Goal: Download file/media

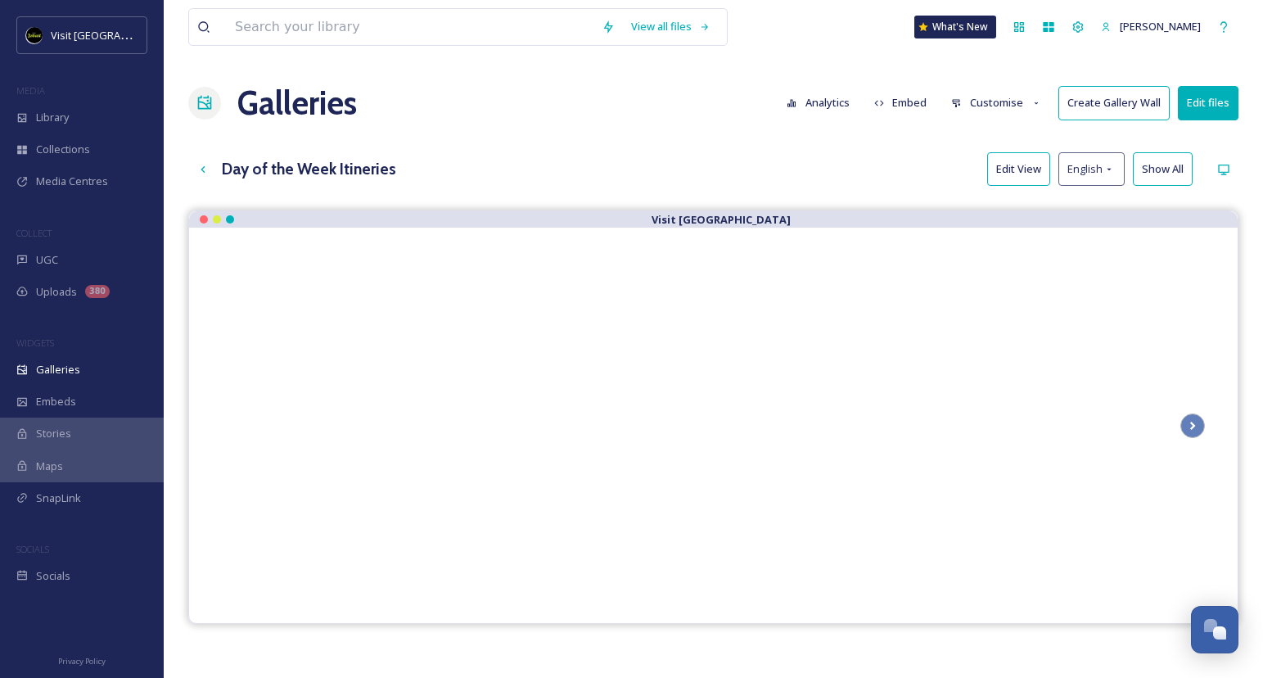
click at [364, 38] on input at bounding box center [410, 27] width 367 height 36
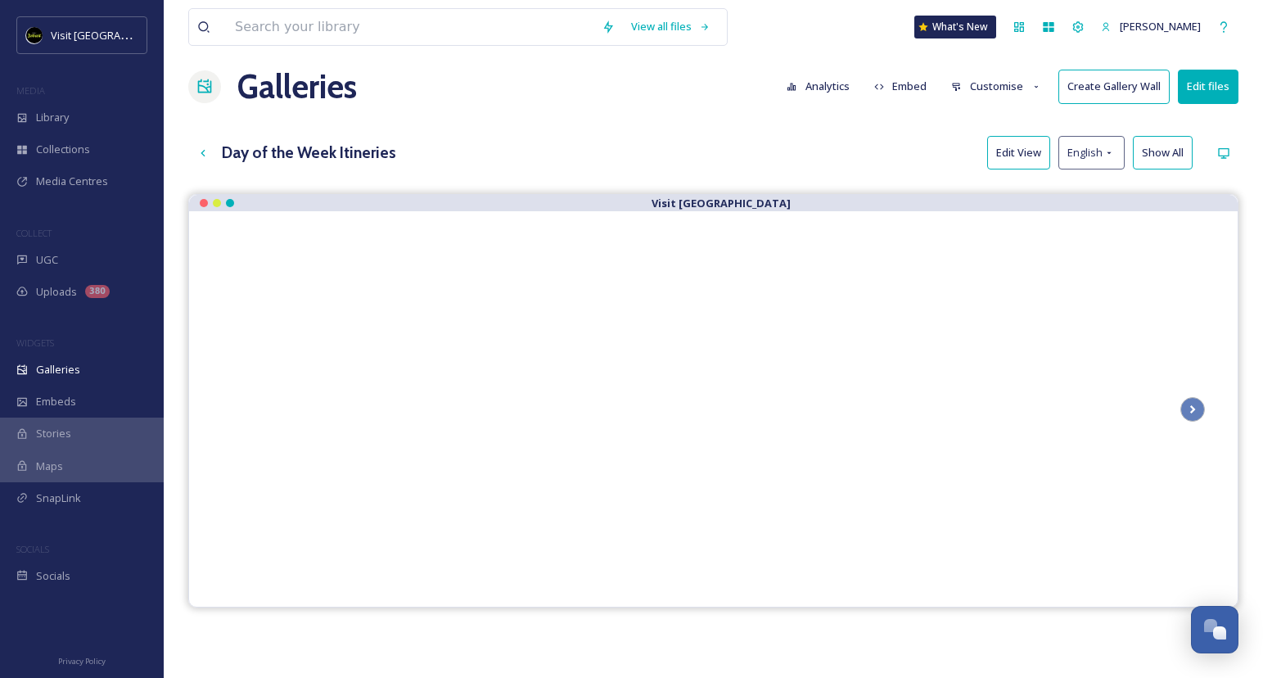
scroll to position [1635, 0]
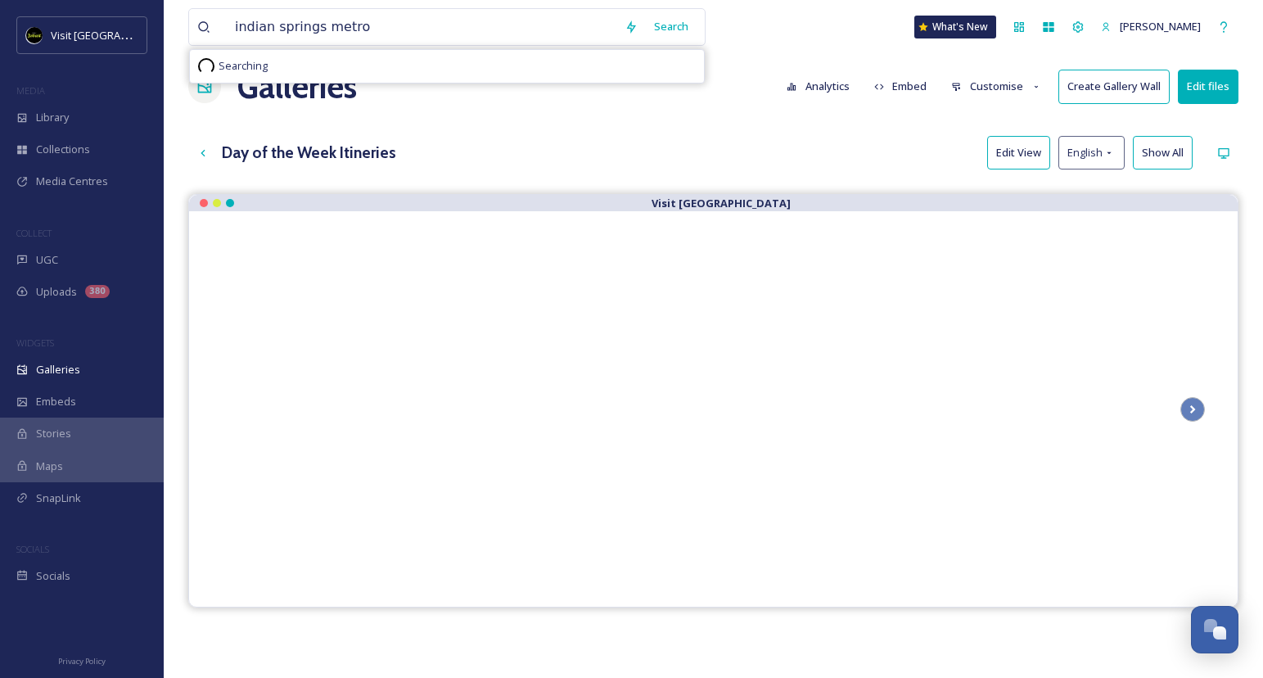
type input "indian springs metro"
click at [706, 17] on div "indian springs metro Search No results found" at bounding box center [446, 27] width 517 height 38
click at [693, 24] on div "Search" at bounding box center [671, 27] width 51 height 32
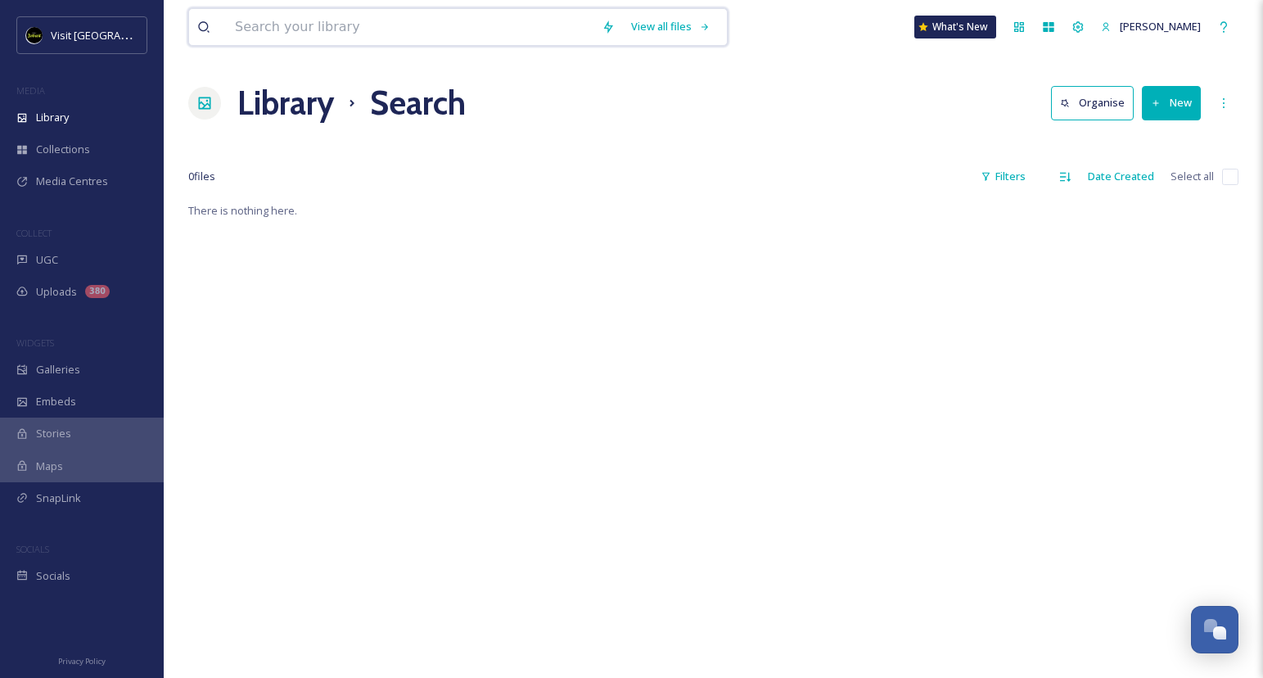
click at [510, 29] on input at bounding box center [410, 27] width 367 height 36
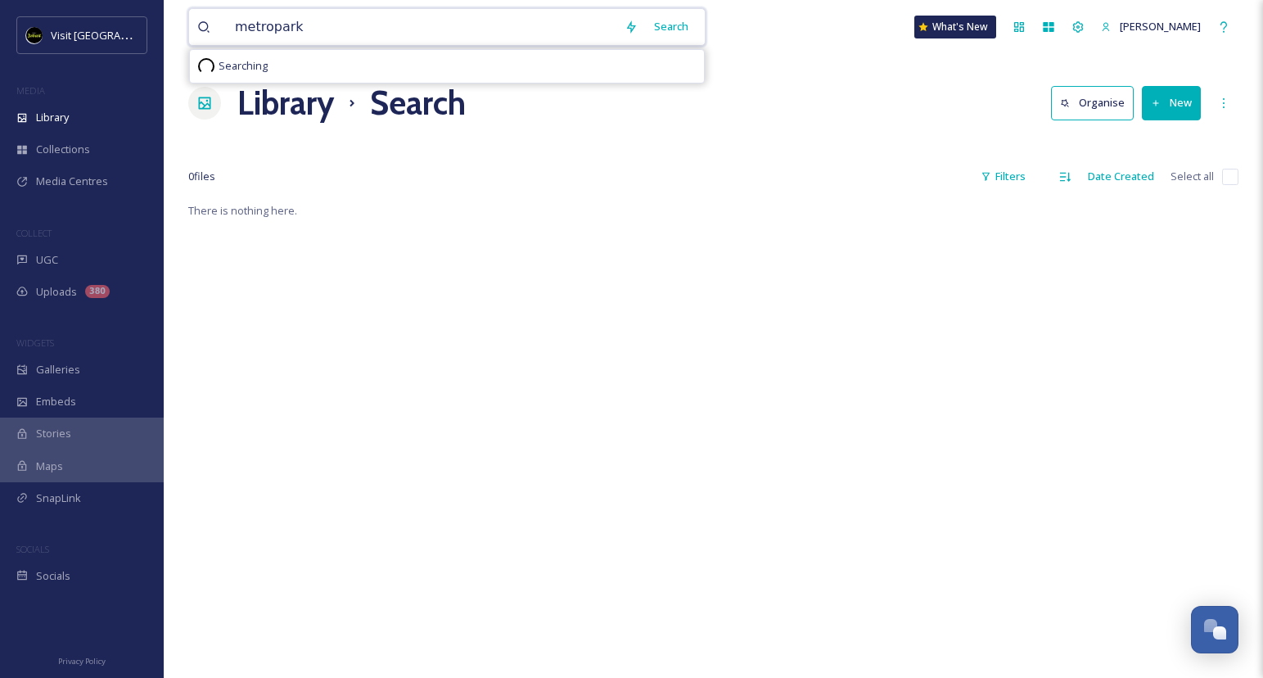
click at [271, 27] on input "metropark" at bounding box center [422, 27] width 390 height 36
click at [697, 28] on div "Search" at bounding box center [671, 27] width 51 height 32
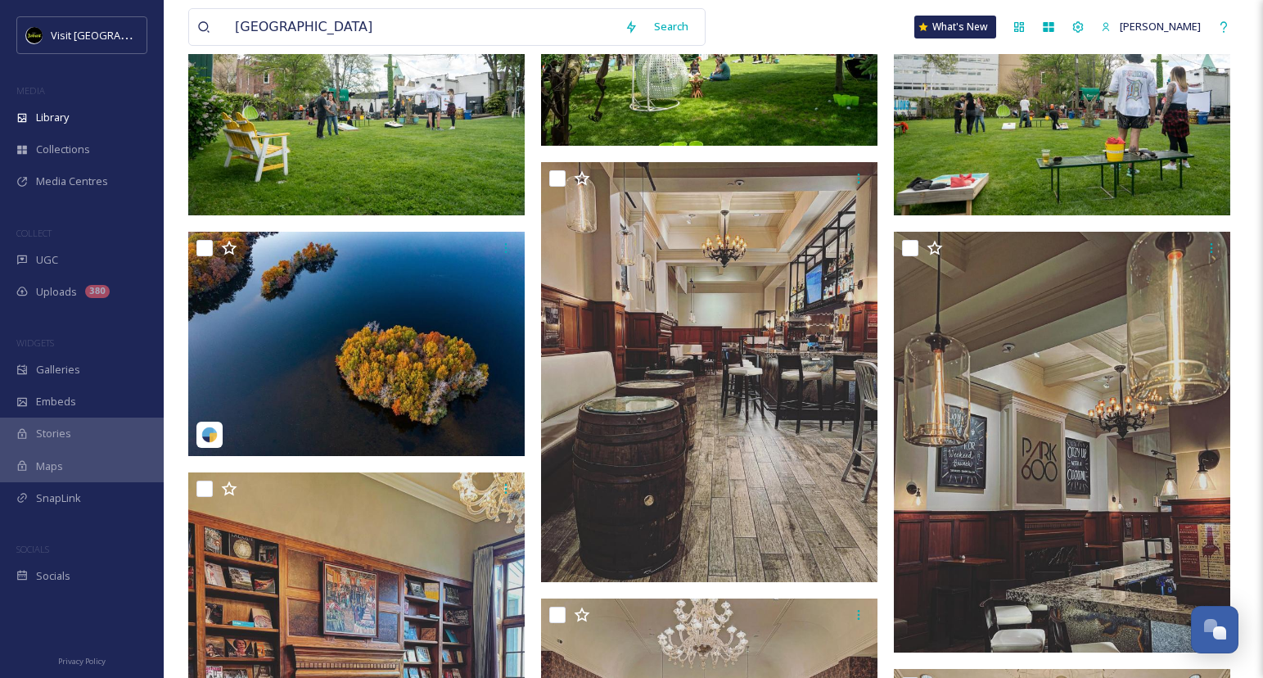
scroll to position [5, 0]
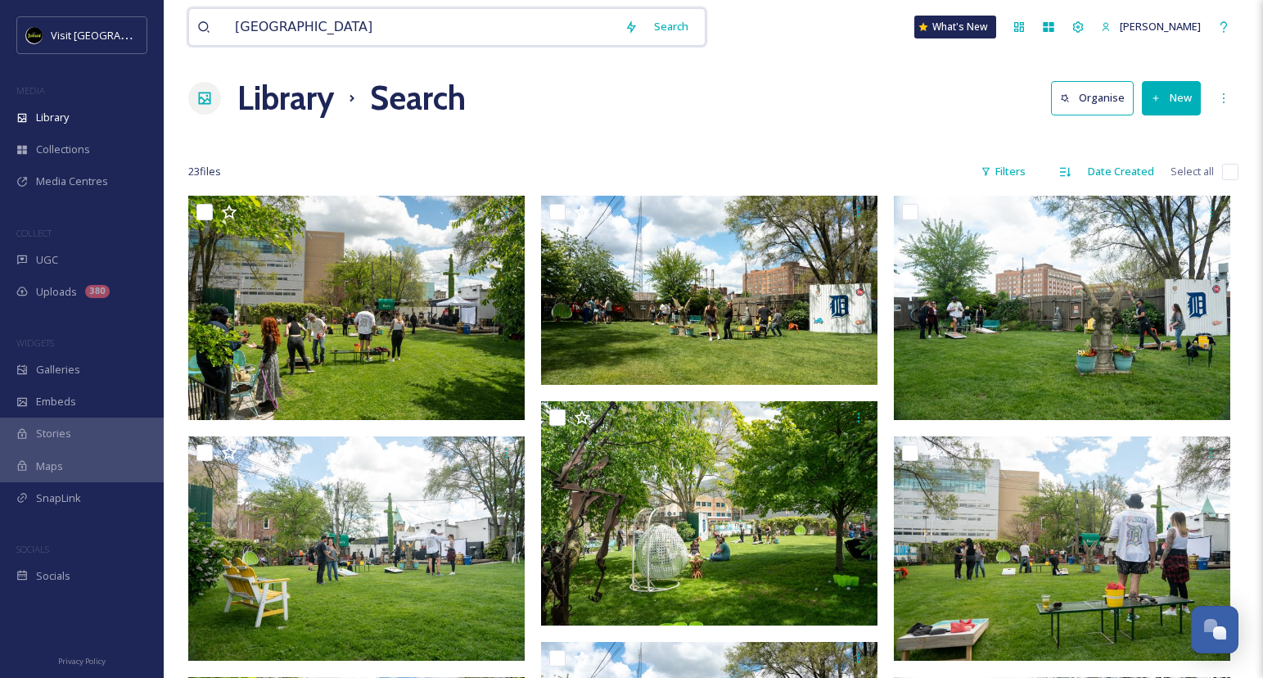
click at [340, 25] on input "[GEOGRAPHIC_DATA]" at bounding box center [422, 27] width 390 height 36
type input "metroparks"
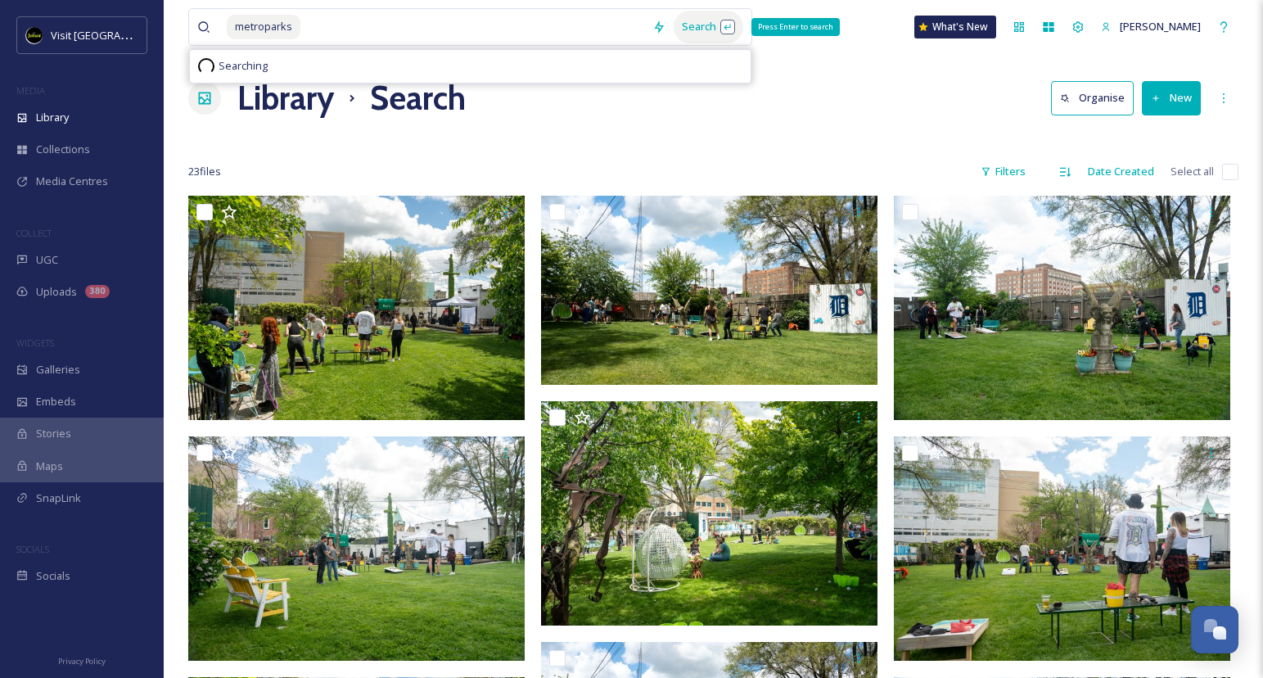
click at [735, 17] on div "Search Press Enter to search" at bounding box center [709, 27] width 70 height 32
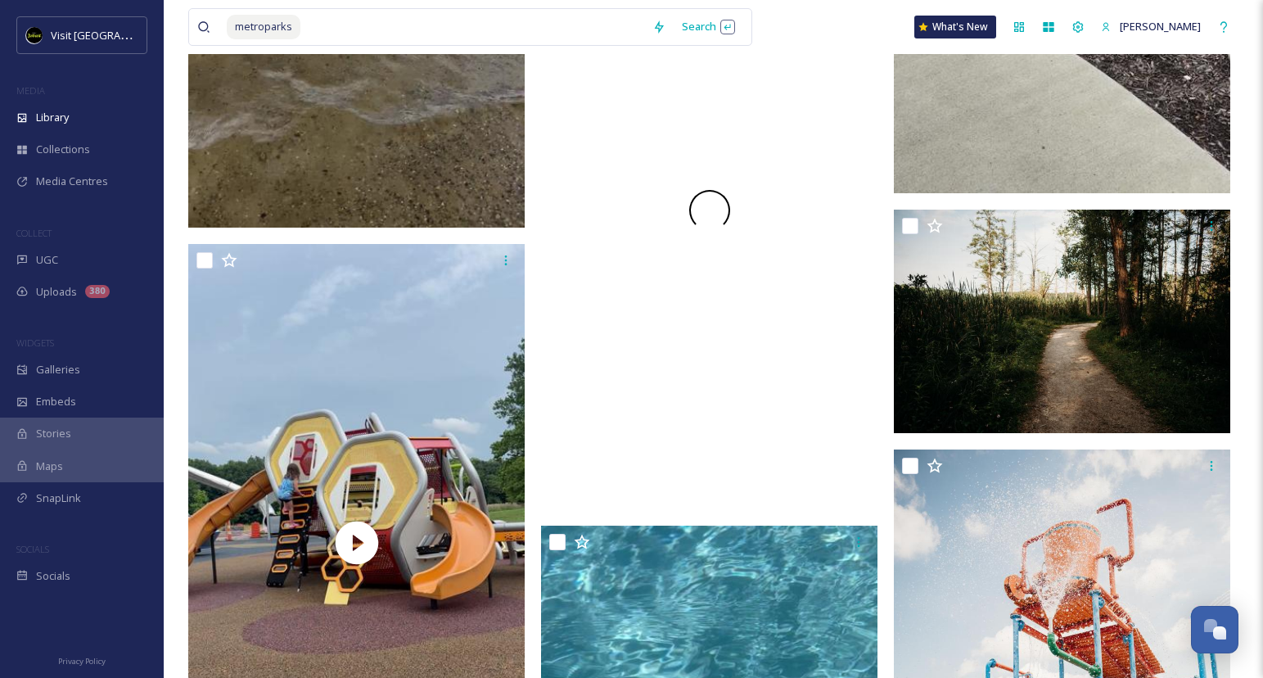
scroll to position [1428, 0]
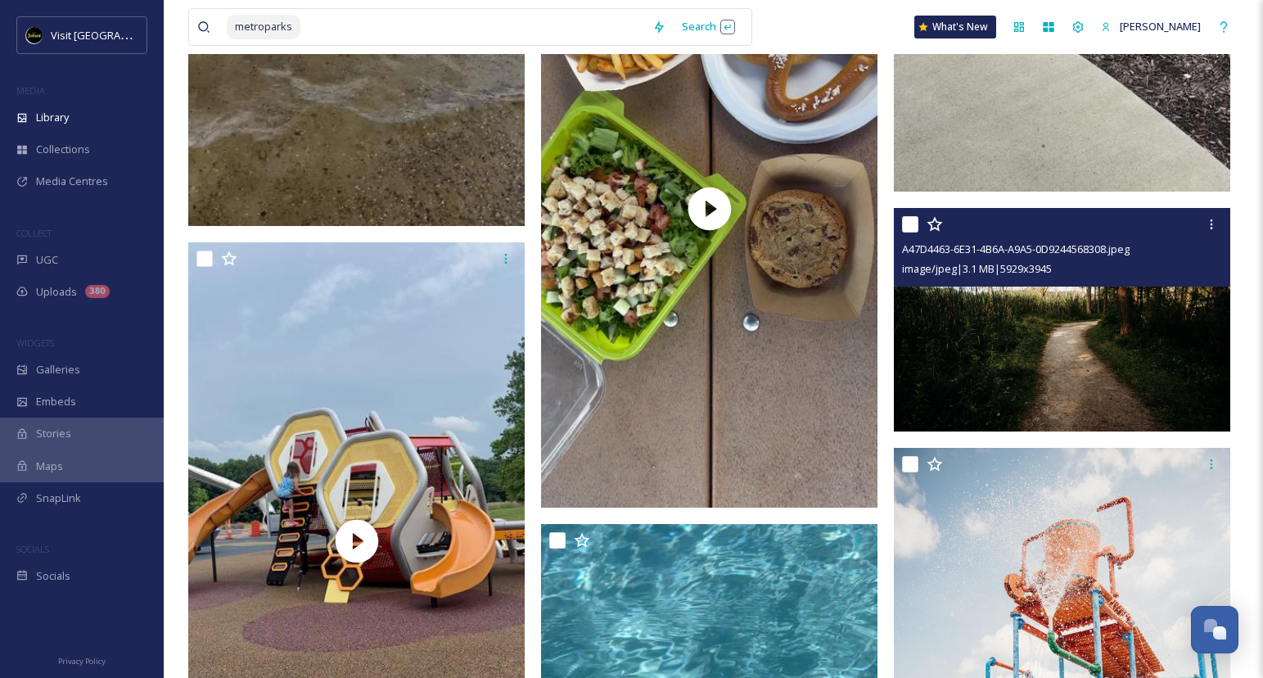
click at [1005, 317] on img at bounding box center [1062, 320] width 337 height 224
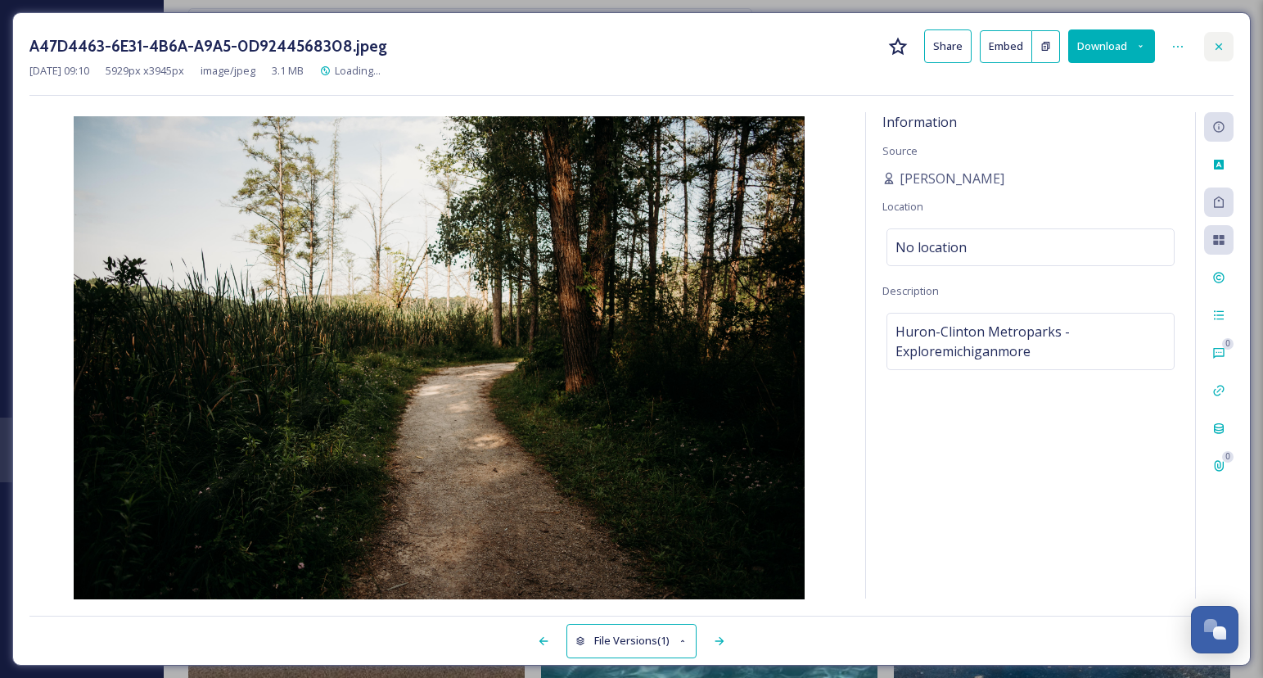
click at [1217, 50] on icon at bounding box center [1219, 46] width 13 height 13
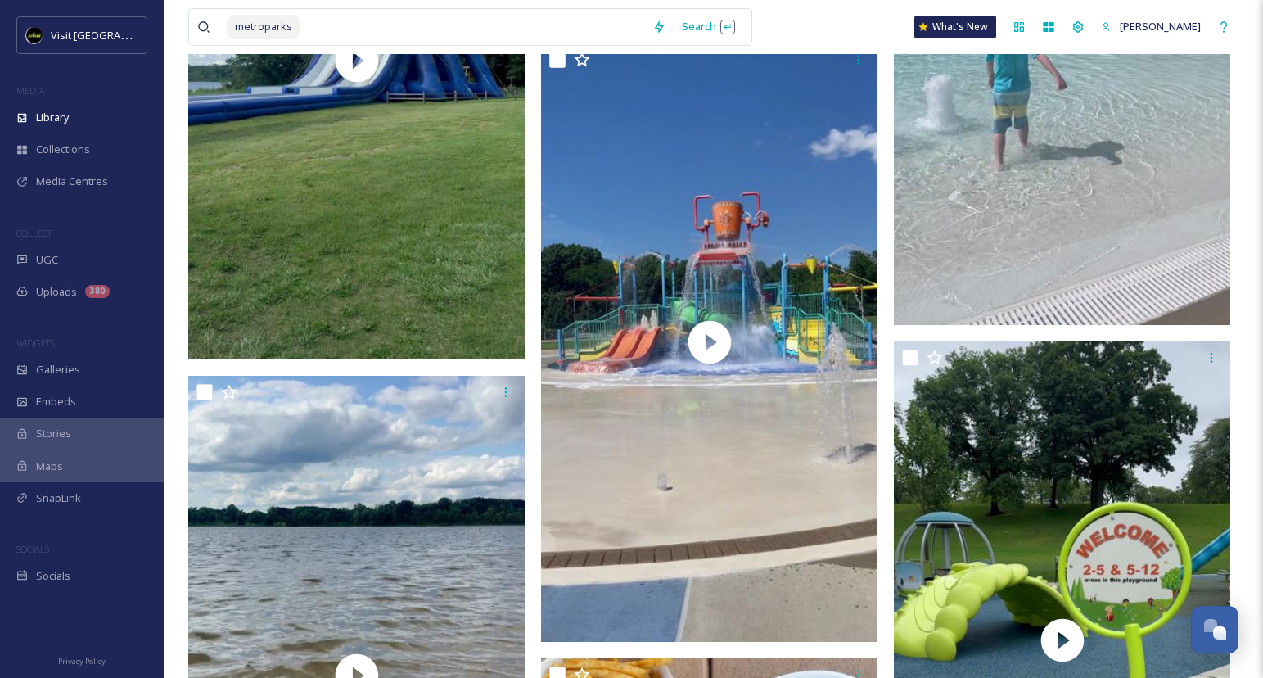
scroll to position [641, 0]
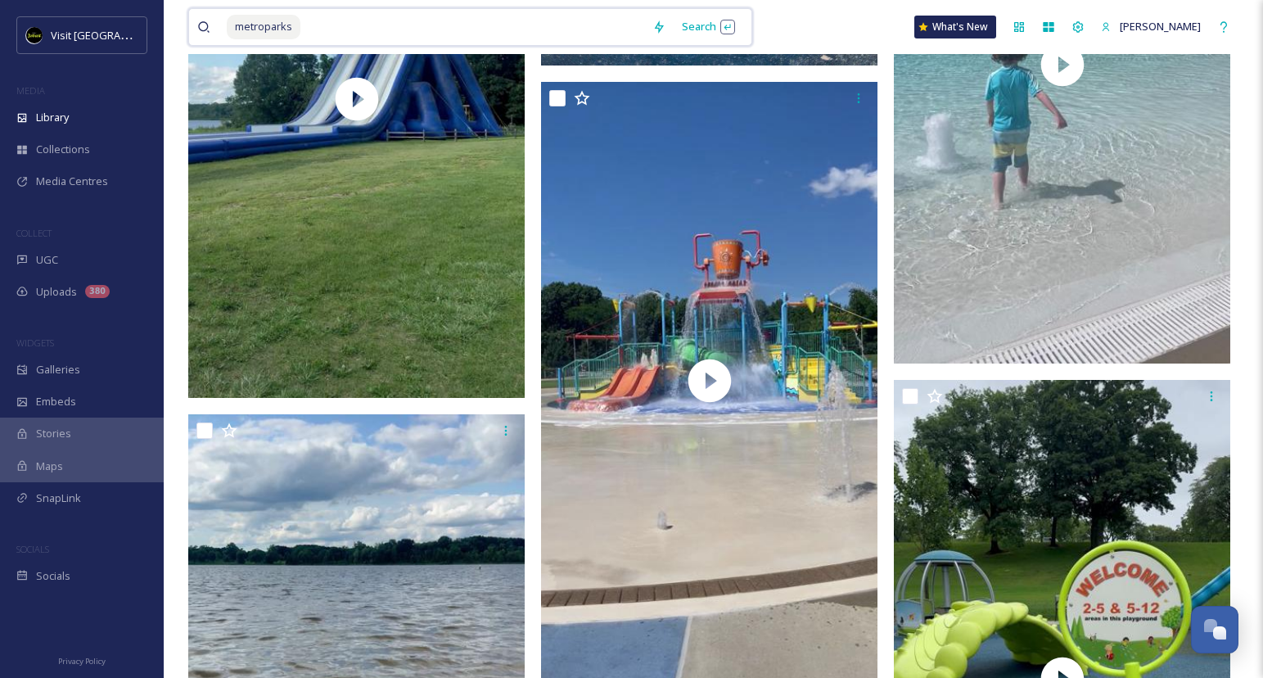
drag, startPoint x: 359, startPoint y: 21, endPoint x: 194, endPoint y: 25, distance: 164.6
click at [194, 25] on div "metroparks Search" at bounding box center [470, 27] width 564 height 38
type input "m"
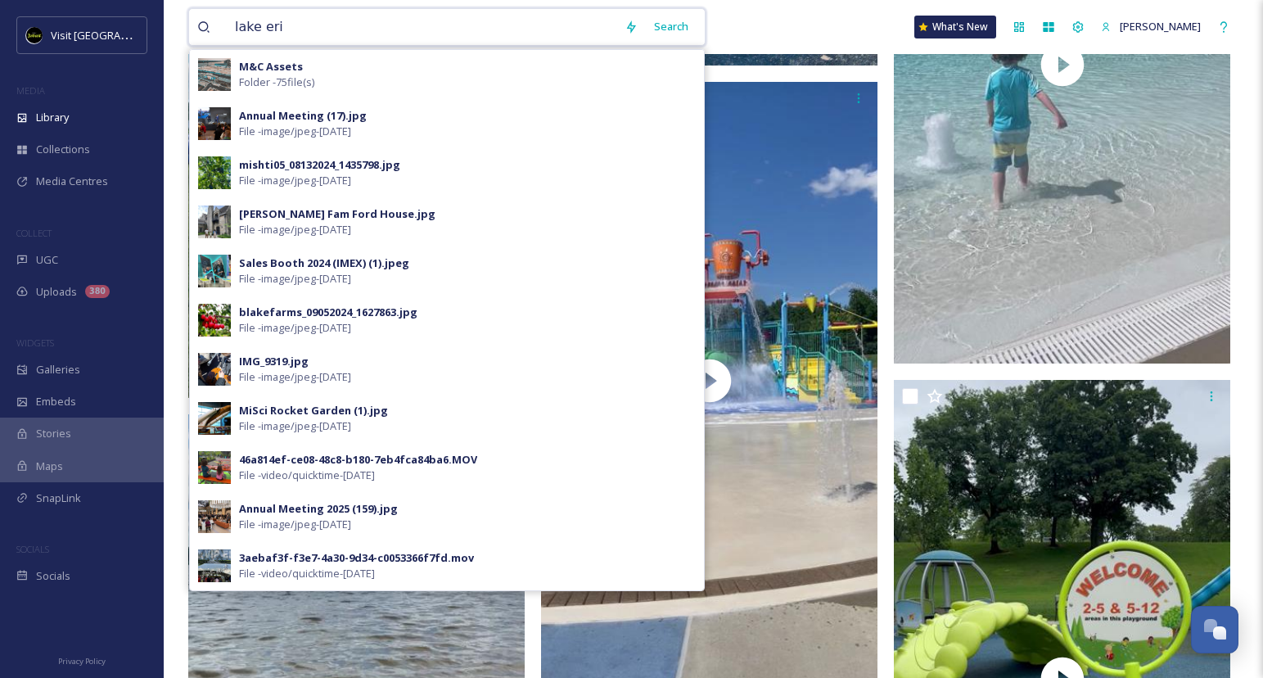
type input "lake erie"
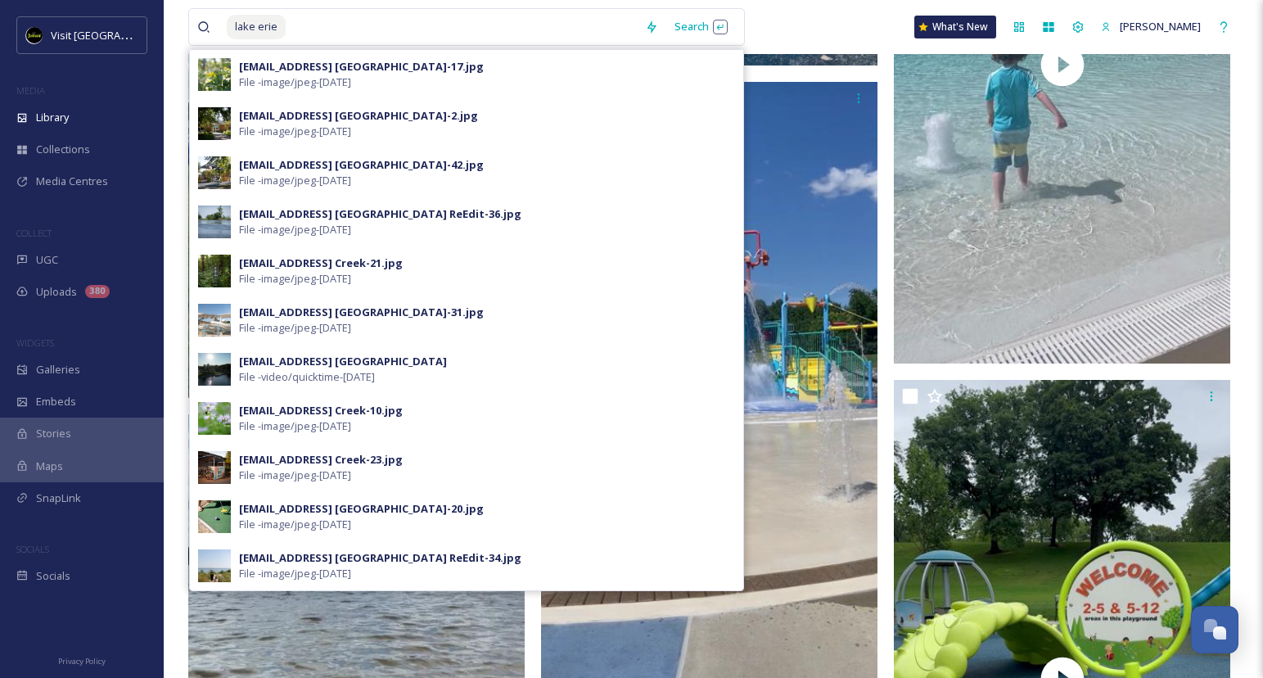
click at [720, 44] on div "lake erie Search [EMAIL_ADDRESS] [GEOGRAPHIC_DATA]-17.jpg File - image/jpeg - […" at bounding box center [466, 27] width 557 height 38
click at [719, 21] on div "Search Press Enter to search" at bounding box center [701, 27] width 70 height 32
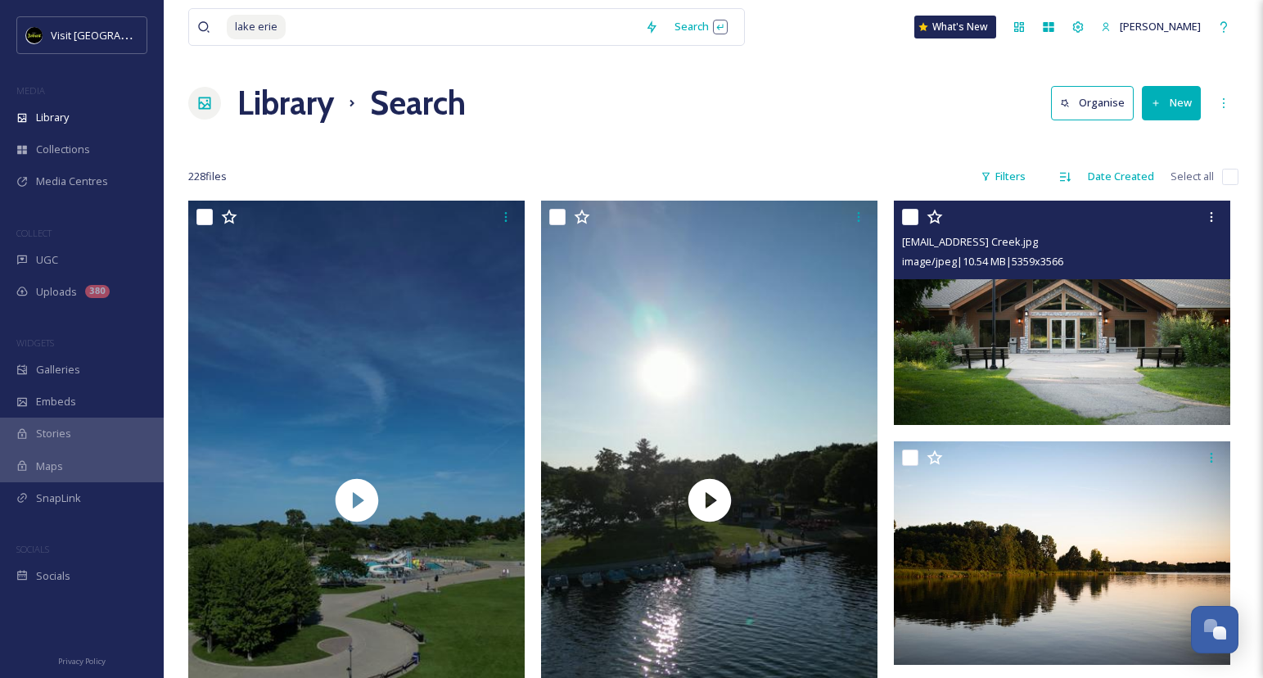
scroll to position [20, 0]
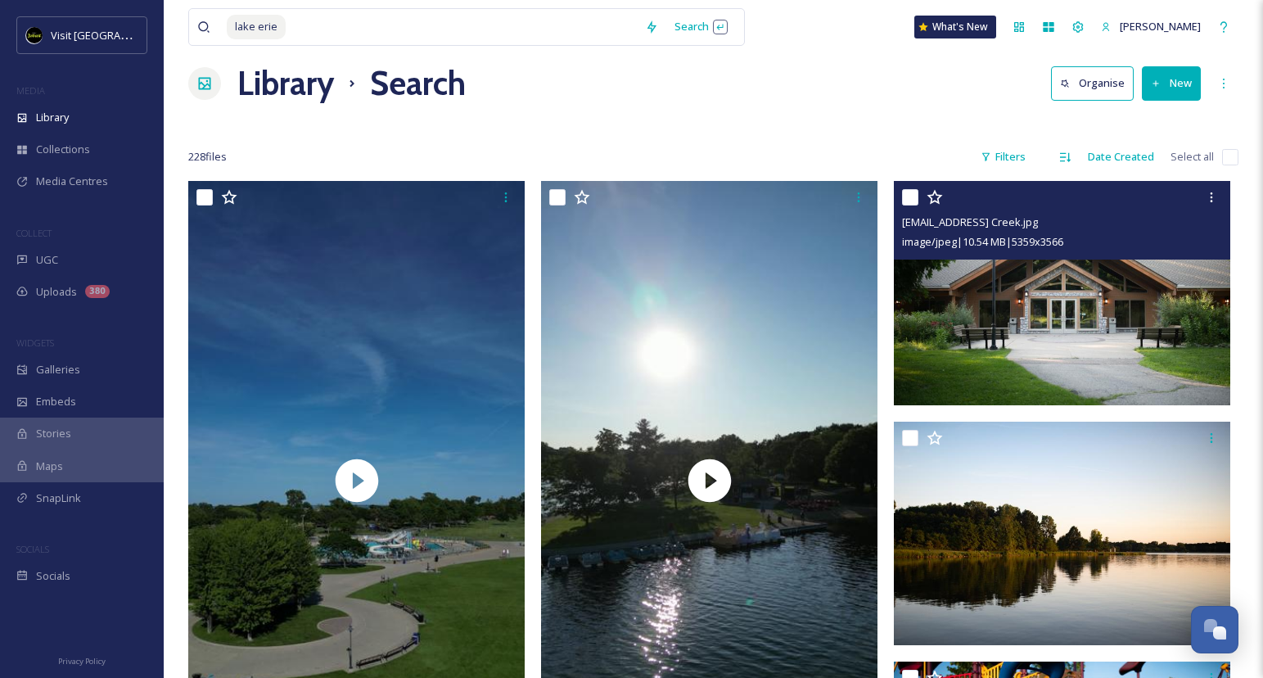
click at [999, 319] on img at bounding box center [1062, 293] width 337 height 224
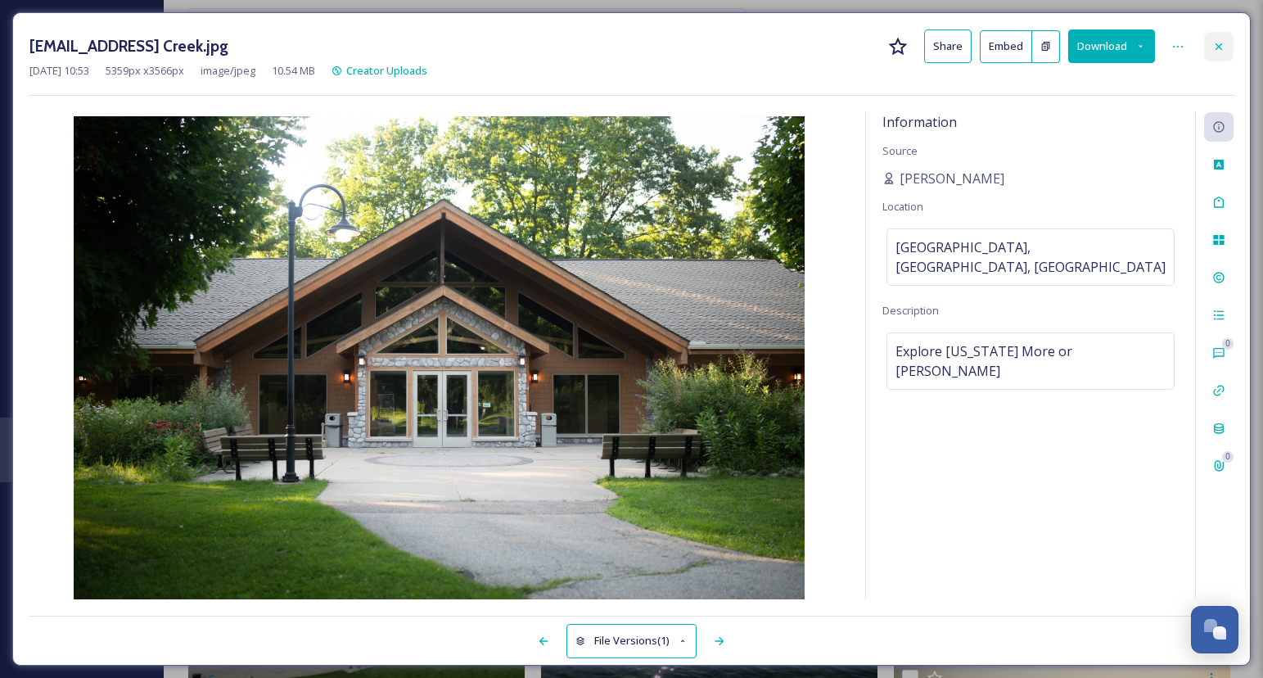
click at [1222, 43] on icon at bounding box center [1219, 46] width 13 height 13
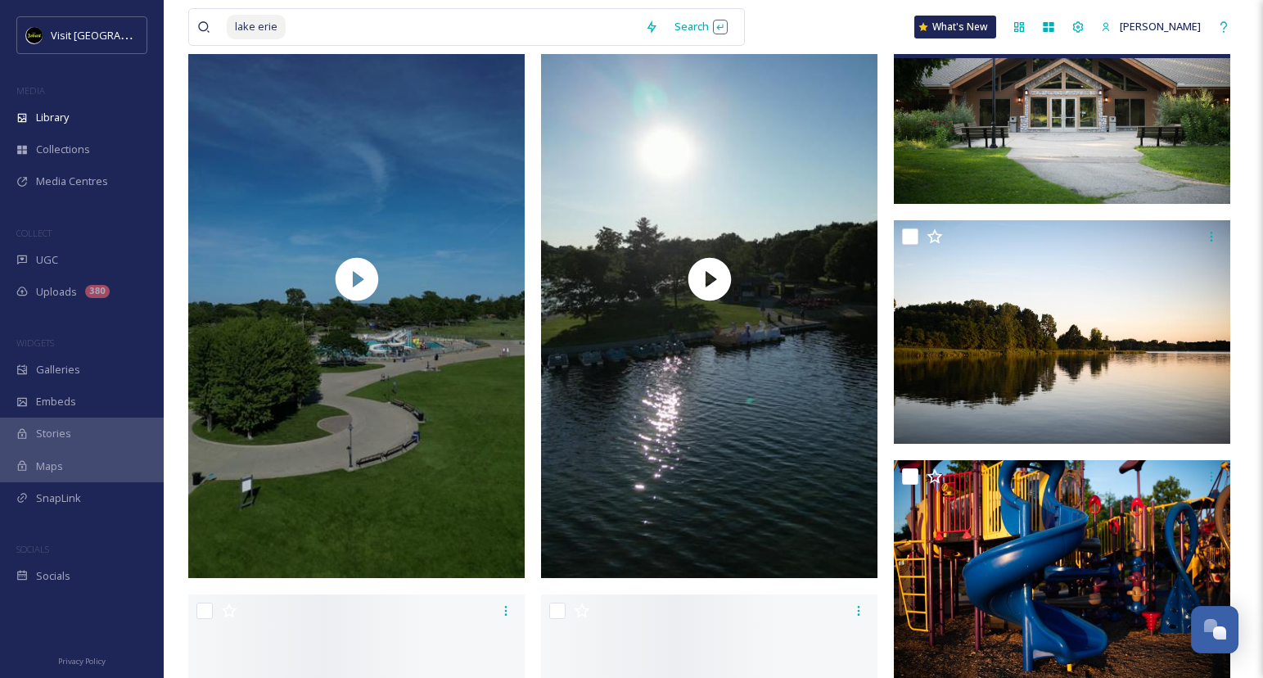
scroll to position [254, 0]
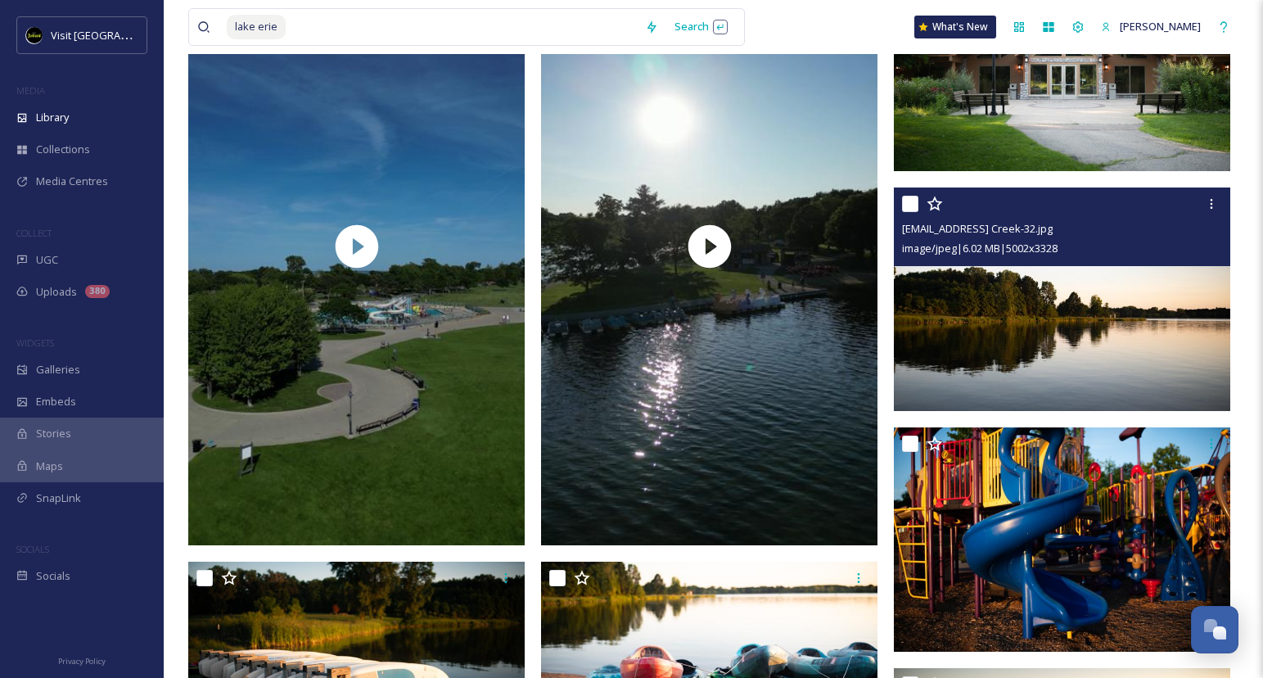
click at [1103, 336] on img at bounding box center [1062, 300] width 337 height 224
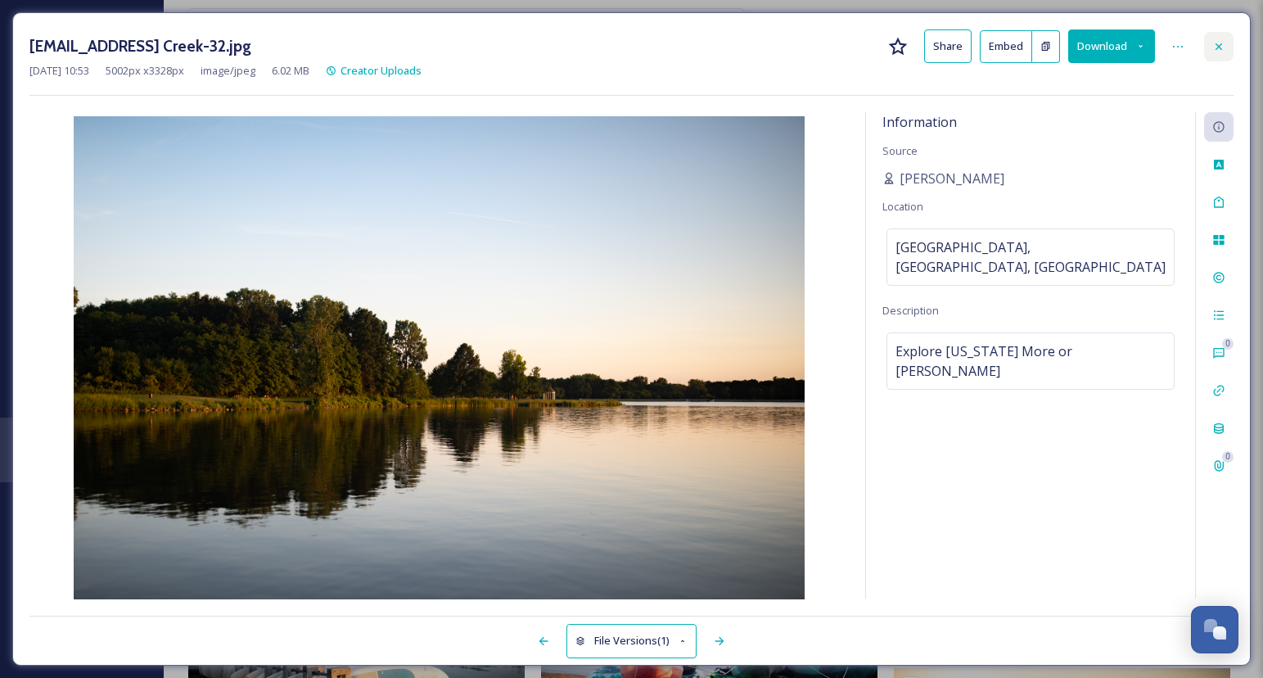
click at [1221, 52] on icon at bounding box center [1219, 46] width 13 height 13
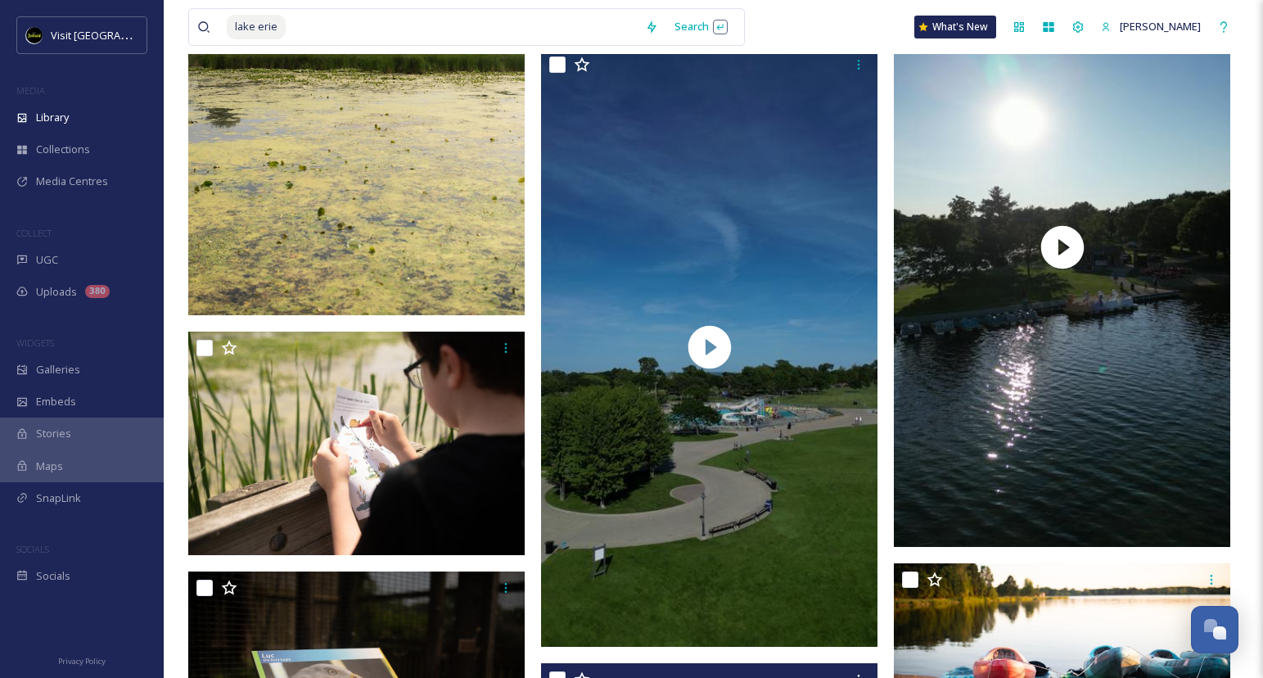
scroll to position [10746, 0]
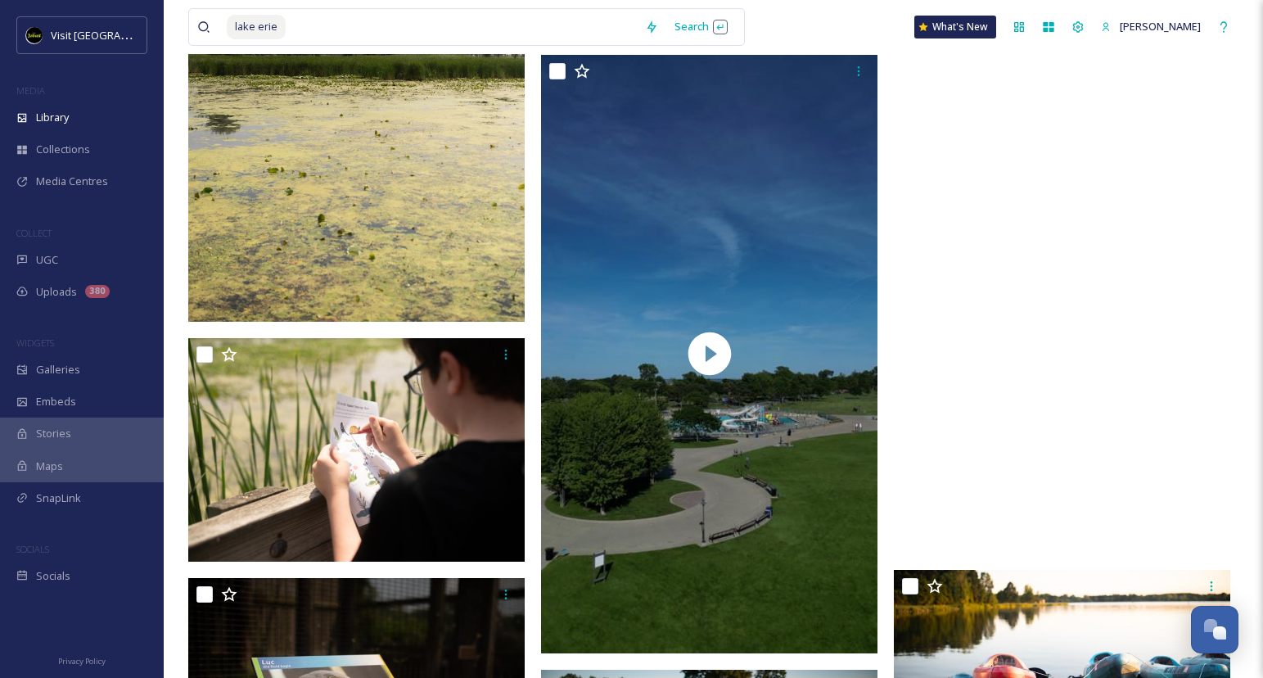
click at [964, 410] on video "ext_1753540893.390881_exploremichiganmore@gmail.com-Stony Creek Metropark.mov" at bounding box center [1062, 254] width 337 height 599
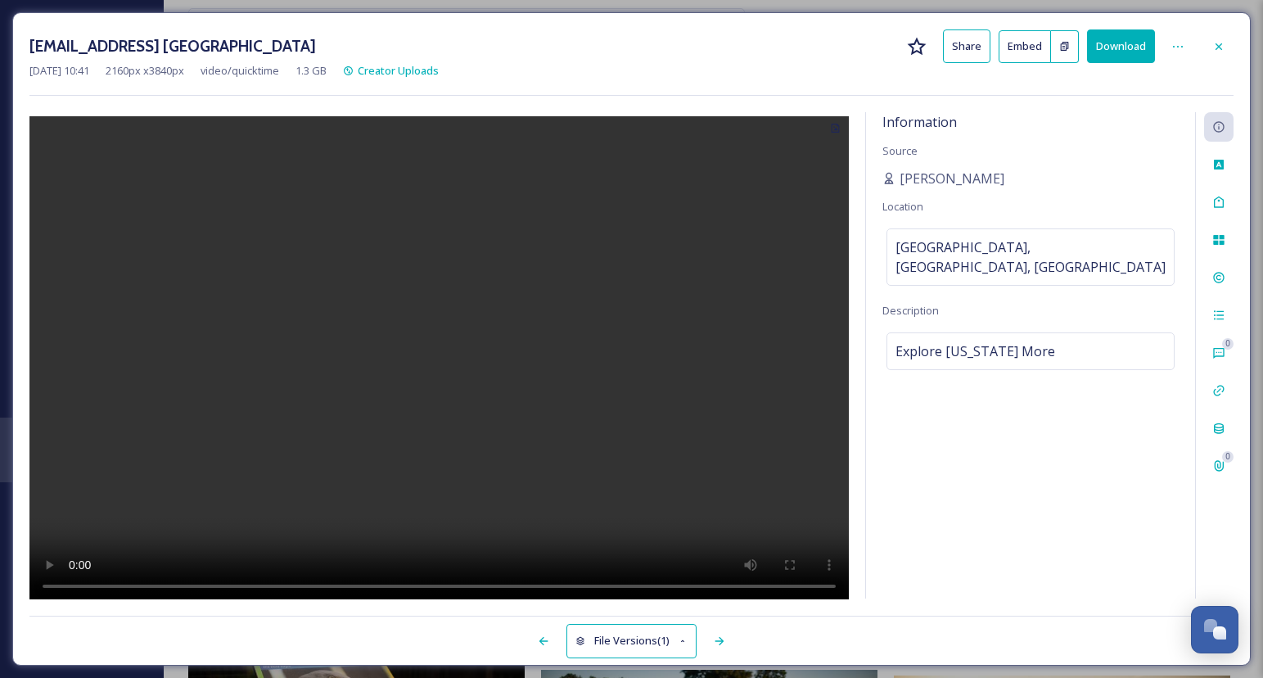
click at [422, 370] on video at bounding box center [439, 360] width 820 height 488
click at [1213, 43] on icon at bounding box center [1219, 46] width 13 height 13
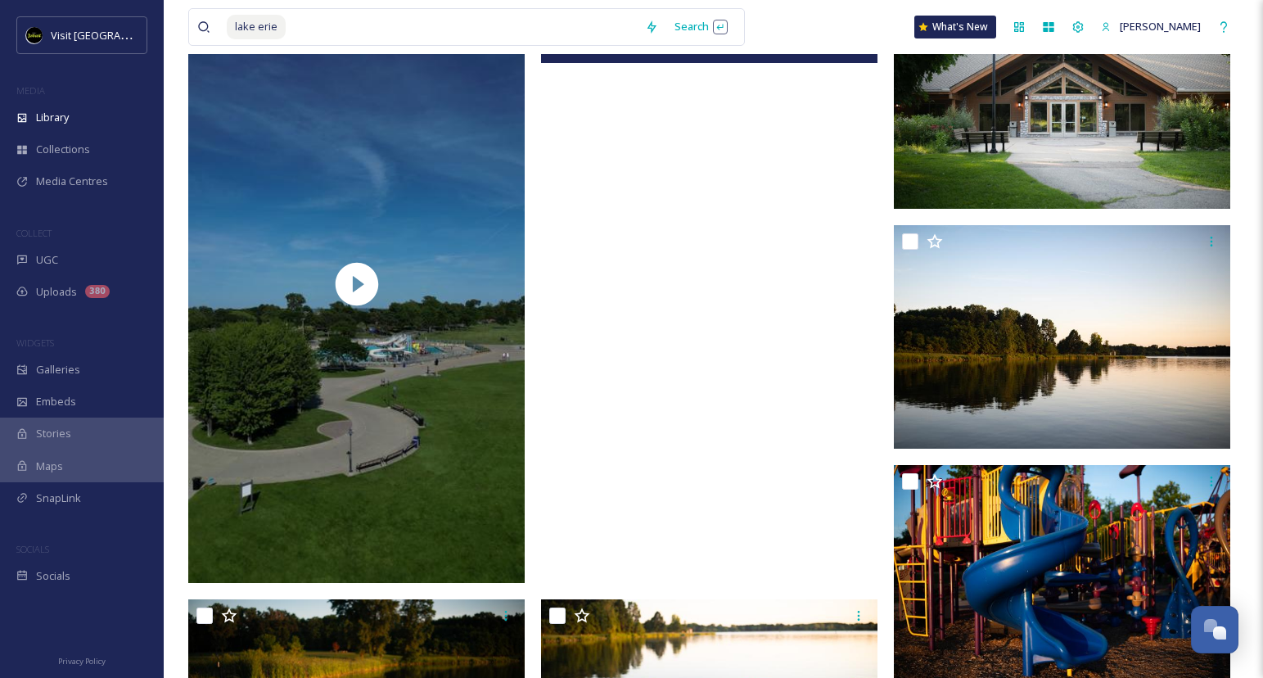
scroll to position [235, 0]
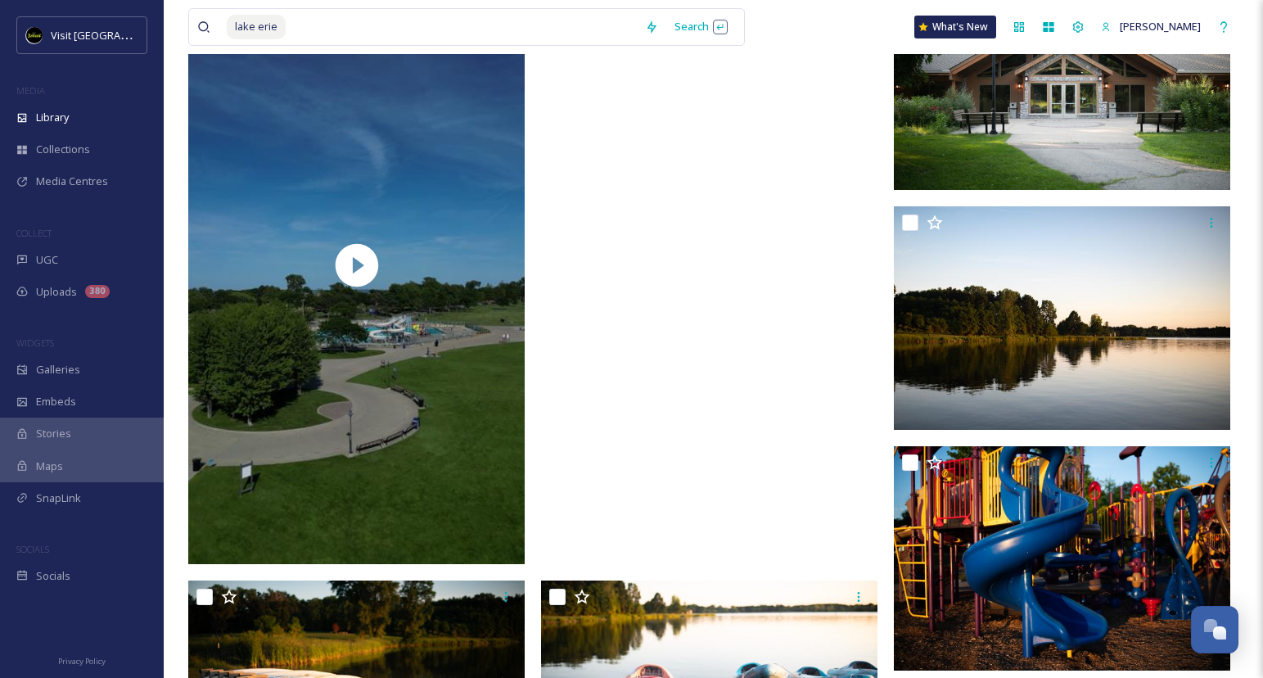
click at [706, 375] on video "ext_1753541755.294035_exploremichiganmore@gmail.com-Stony Creek Metropark.mov" at bounding box center [709, 265] width 337 height 599
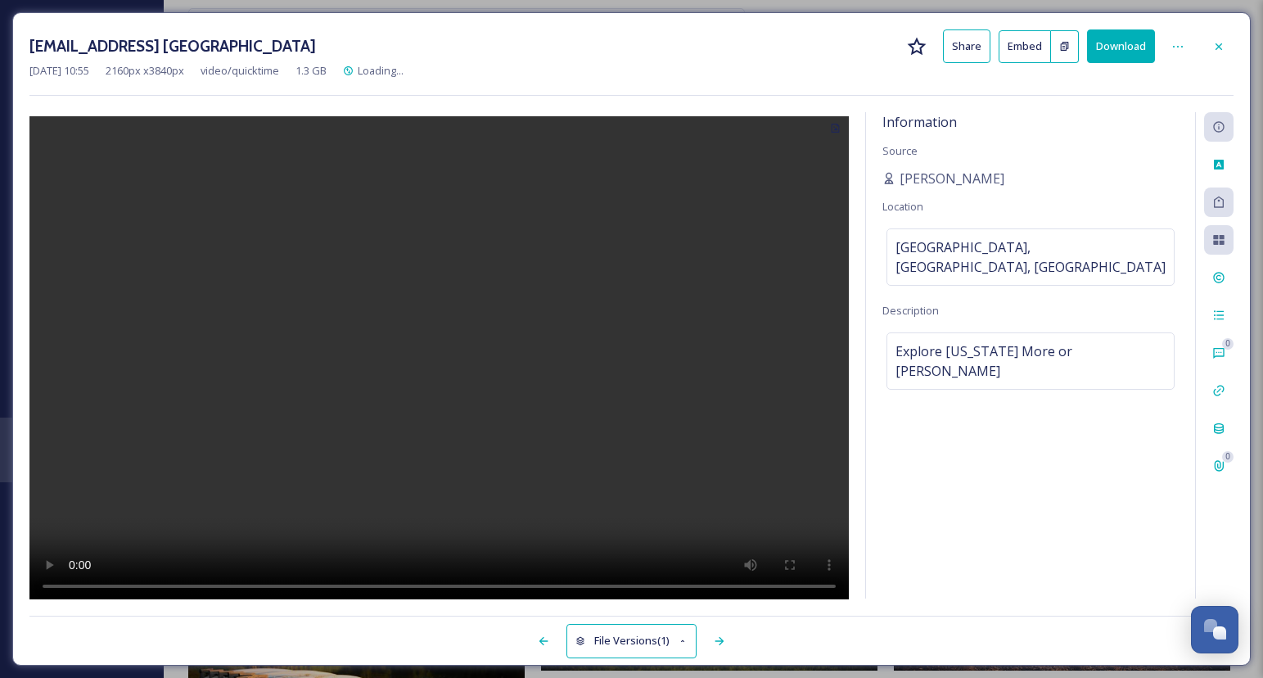
click at [440, 359] on video at bounding box center [439, 360] width 820 height 488
click at [1024, 44] on button "Embed" at bounding box center [1025, 46] width 52 height 33
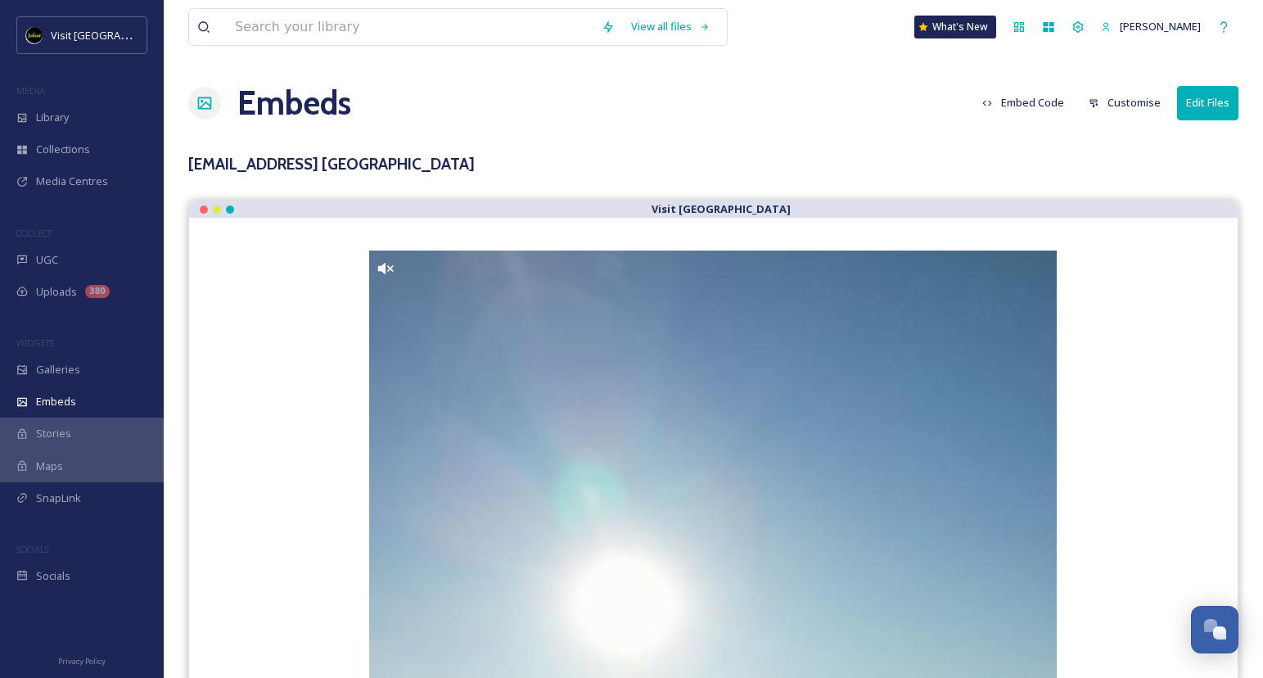
click at [1028, 94] on button "Embed Code" at bounding box center [1023, 103] width 98 height 32
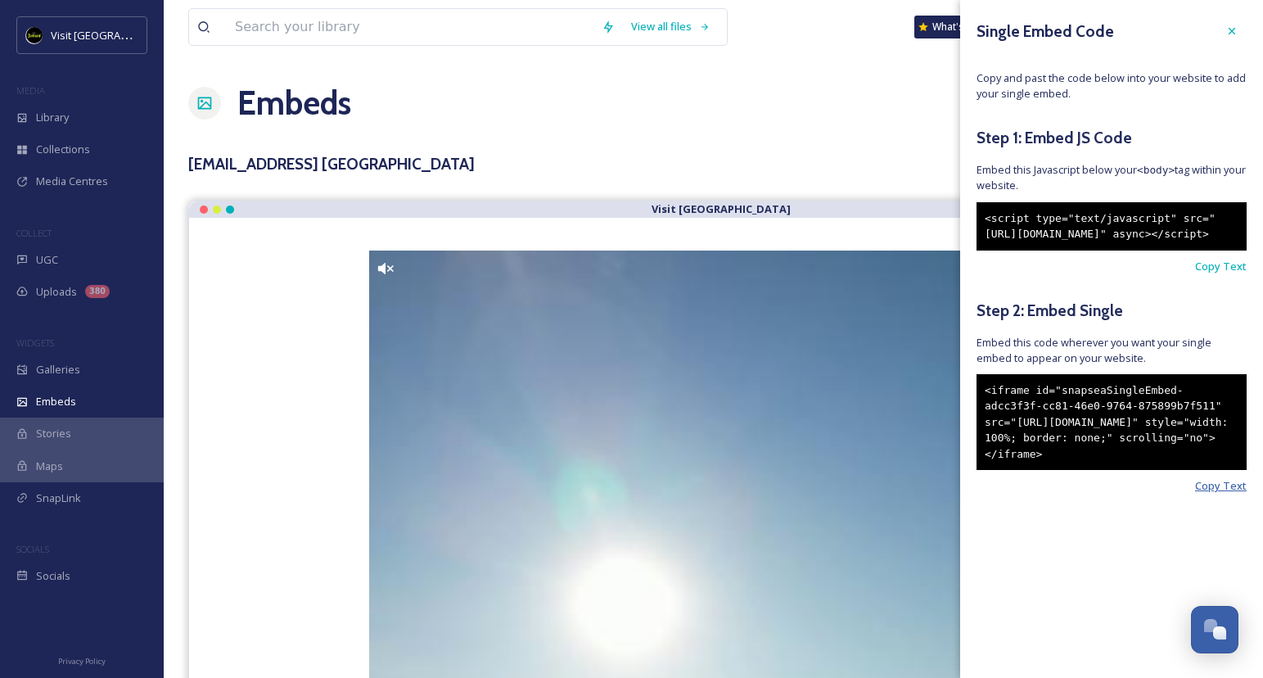
click at [1231, 494] on span "Copy Text" at bounding box center [1221, 486] width 52 height 16
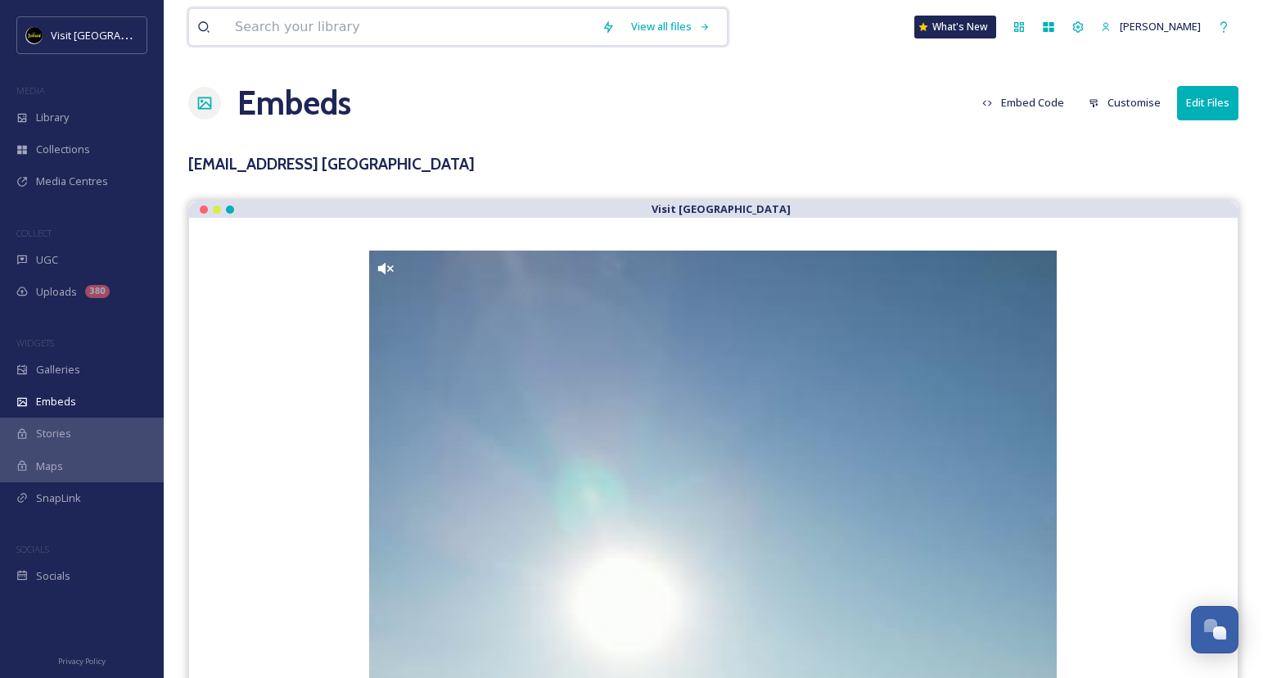
click at [329, 35] on input at bounding box center [410, 27] width 367 height 36
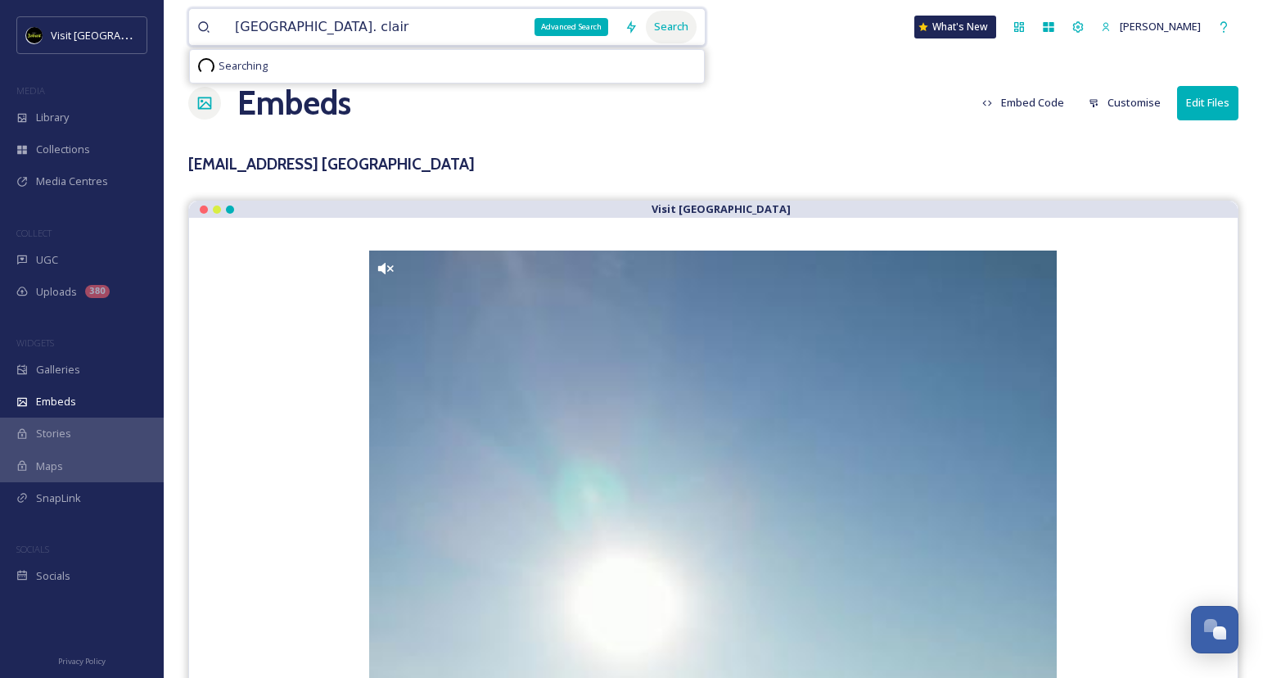
type input "[GEOGRAPHIC_DATA]. clair"
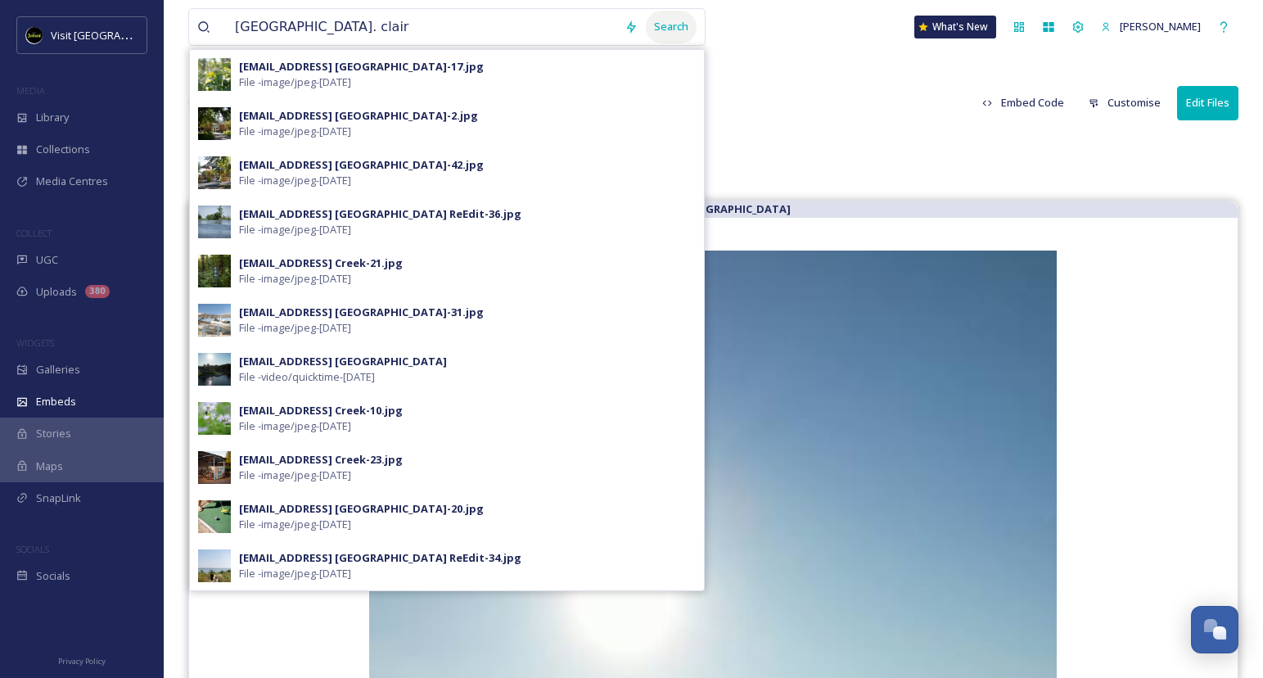
click at [671, 23] on div "Search" at bounding box center [671, 27] width 51 height 32
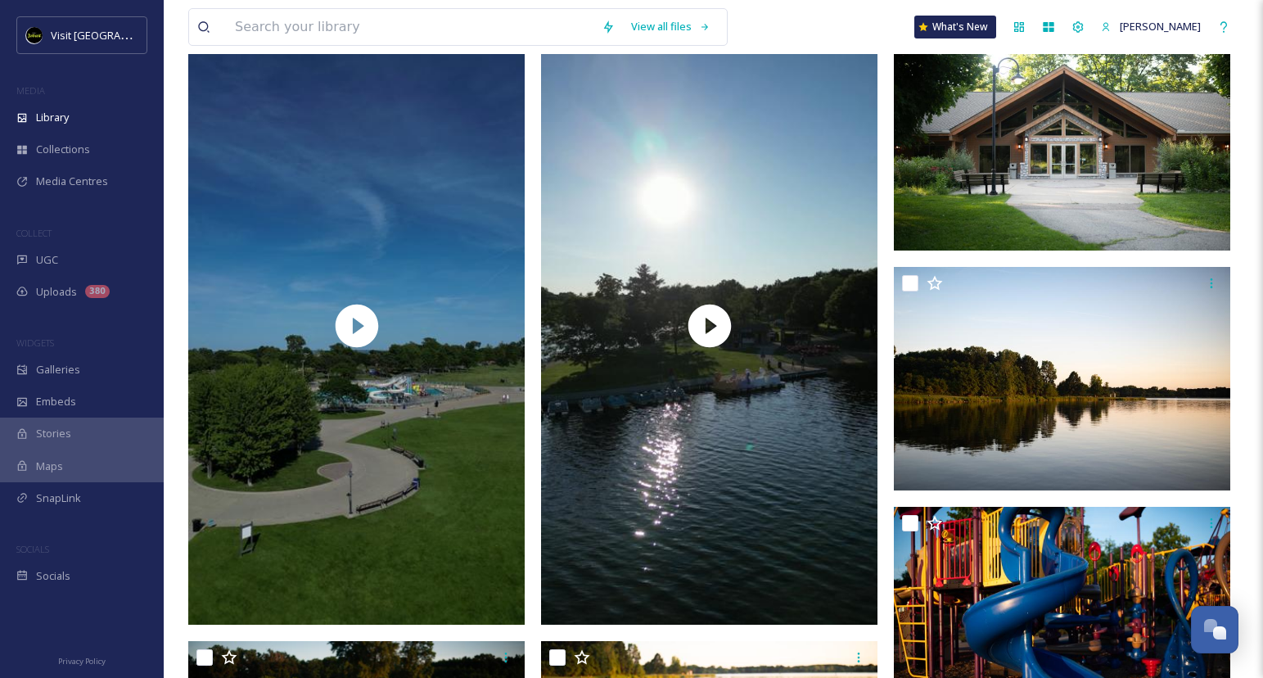
scroll to position [178, 0]
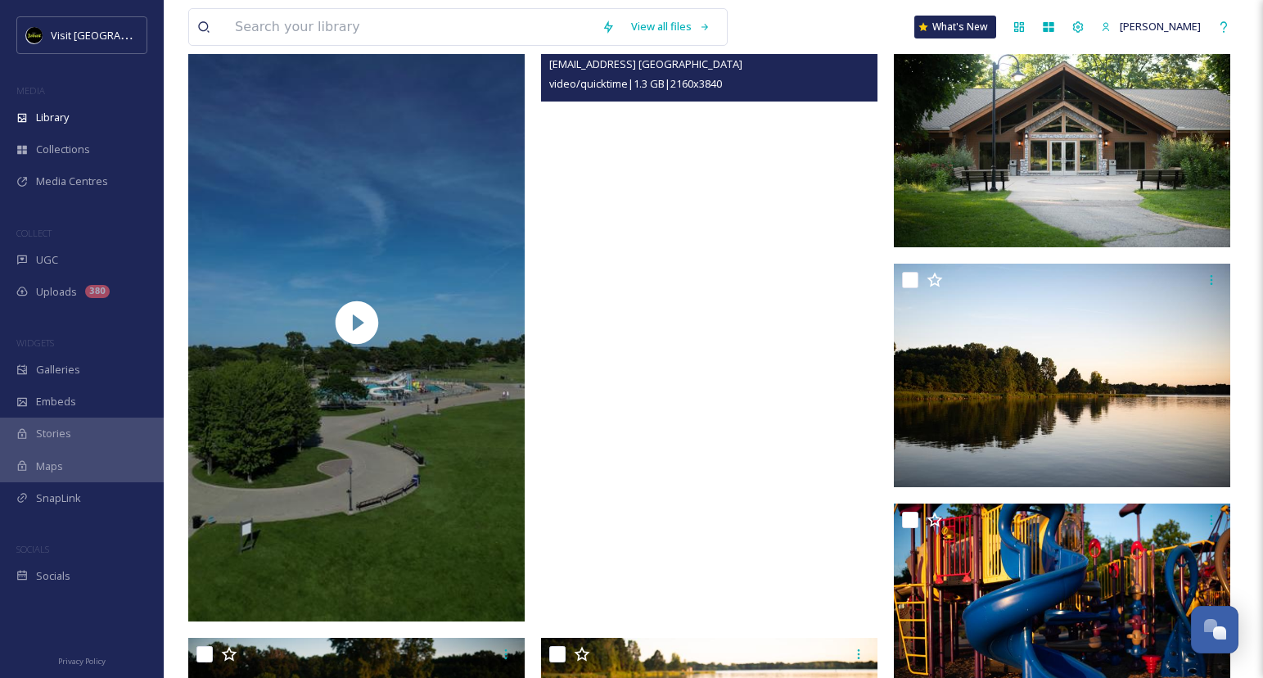
click at [748, 212] on video "ext_1753541755.294035_exploremichiganmore@gmail.com-Stony Creek Metropark.mov" at bounding box center [709, 322] width 337 height 599
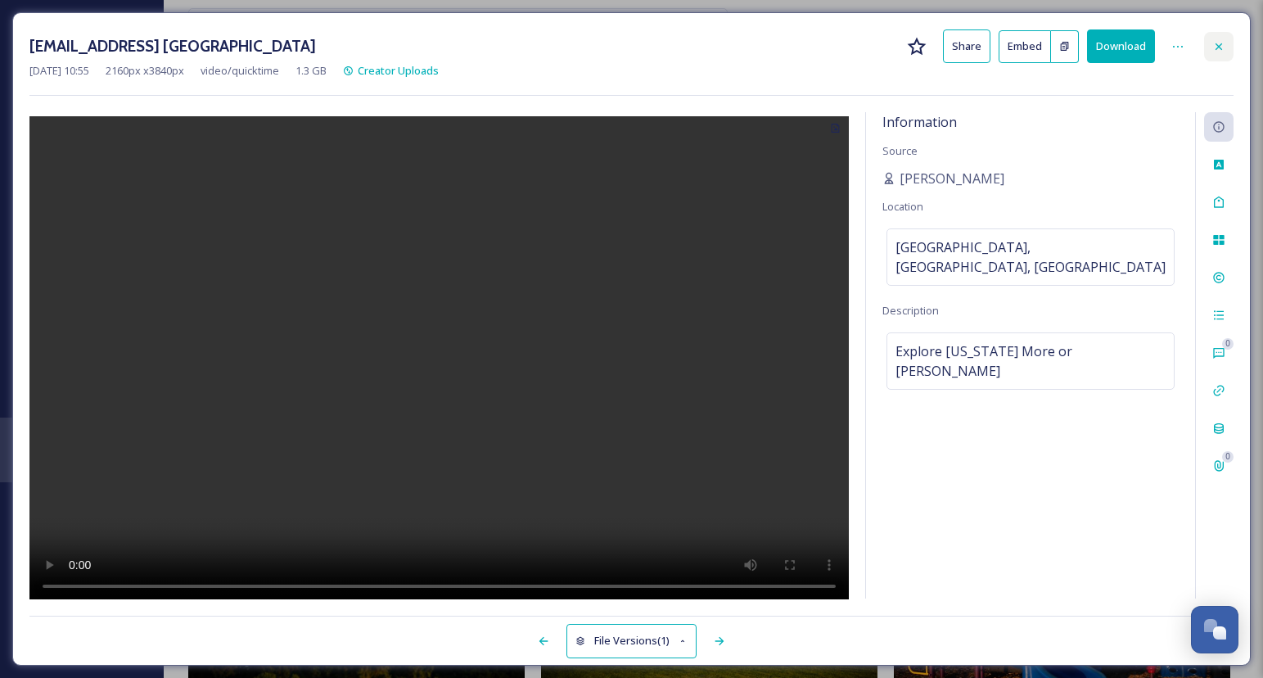
click at [1218, 40] on icon at bounding box center [1219, 46] width 13 height 13
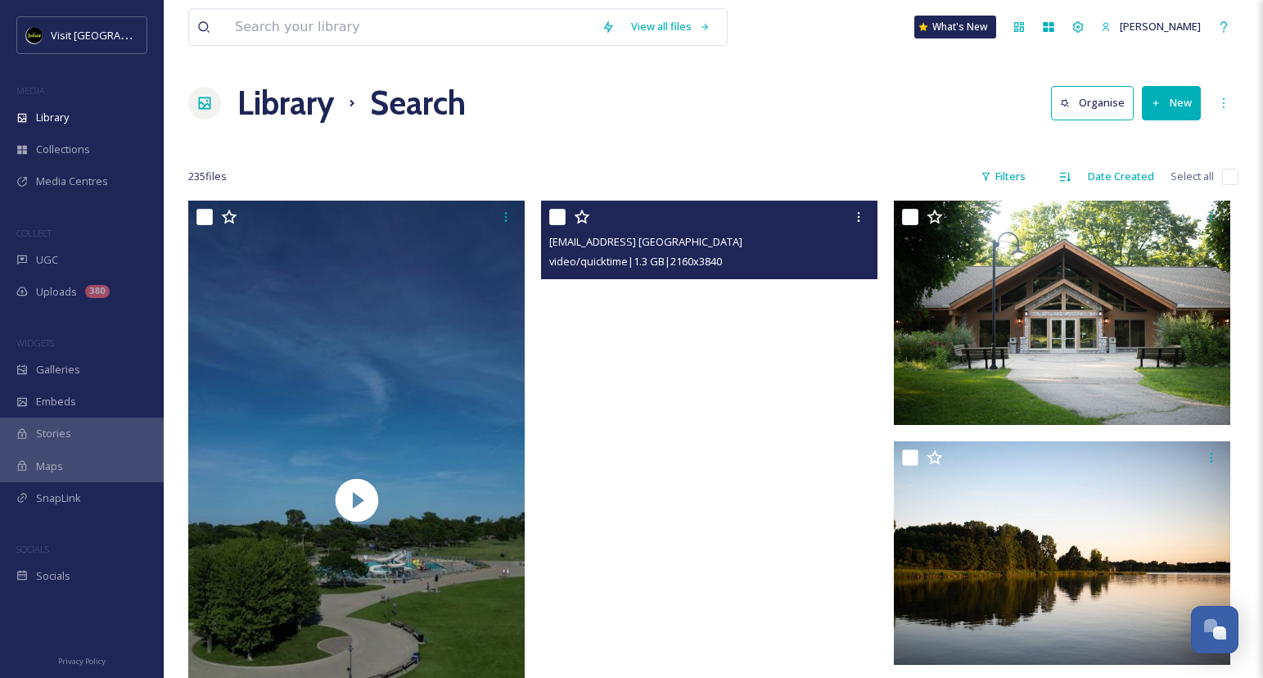
click at [711, 368] on video "ext_1753541755.294035_exploremichiganmore@gmail.com-Stony Creek Metropark.mov" at bounding box center [709, 500] width 337 height 599
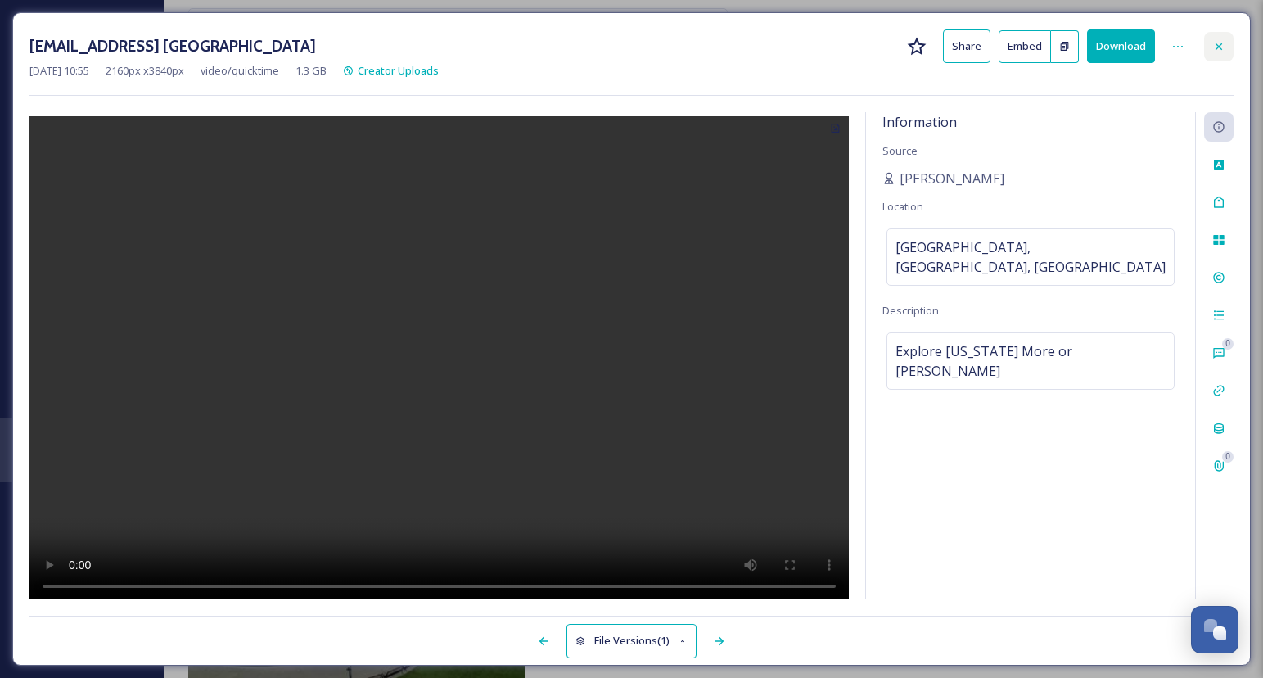
click at [1229, 35] on div at bounding box center [1218, 46] width 29 height 29
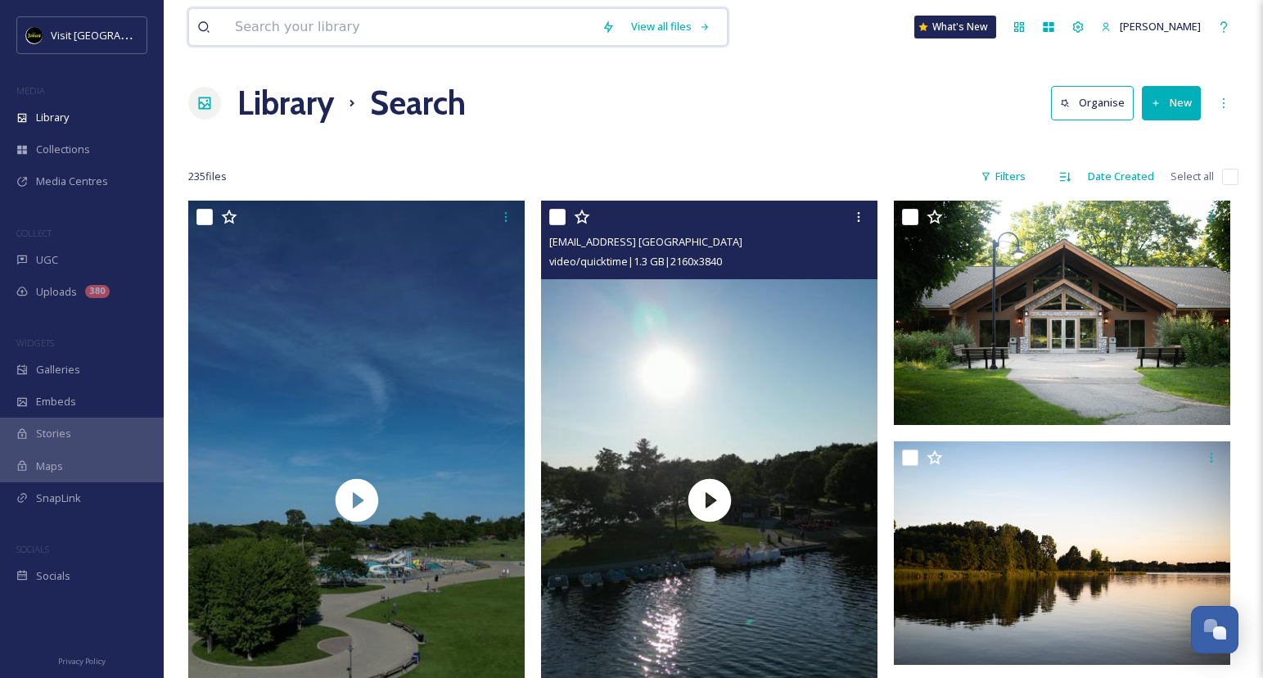
click at [377, 19] on input at bounding box center [410, 27] width 367 height 36
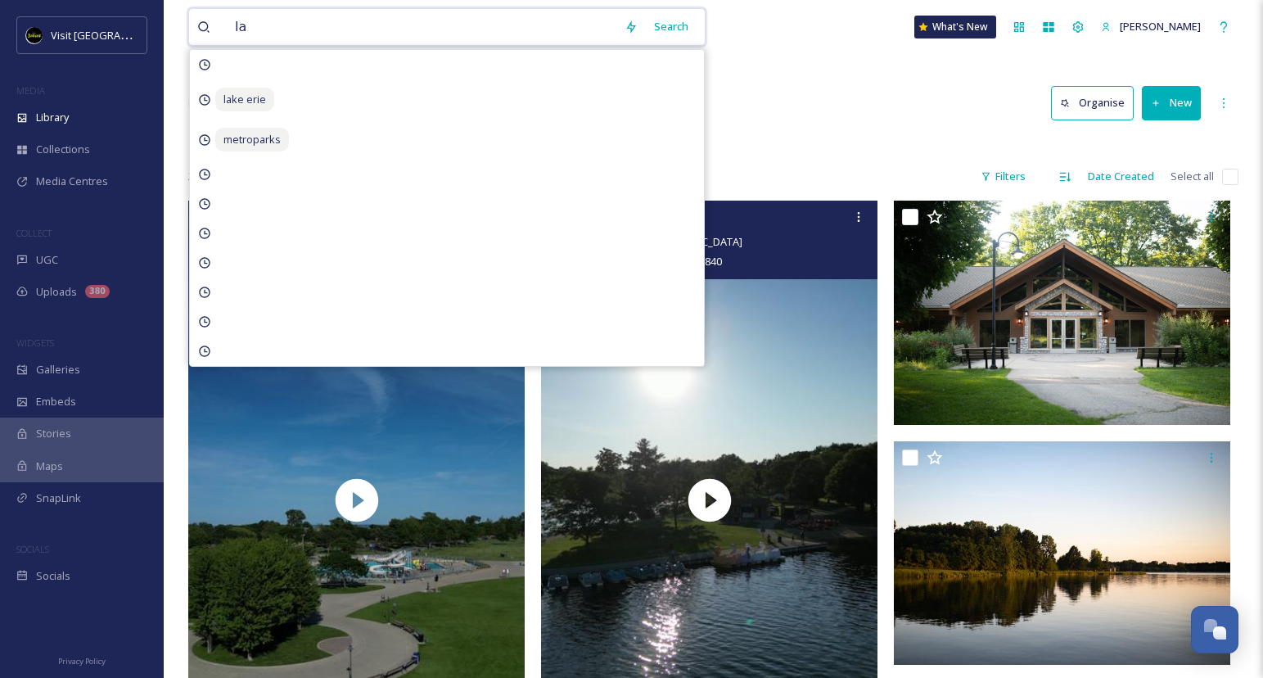
type input "l"
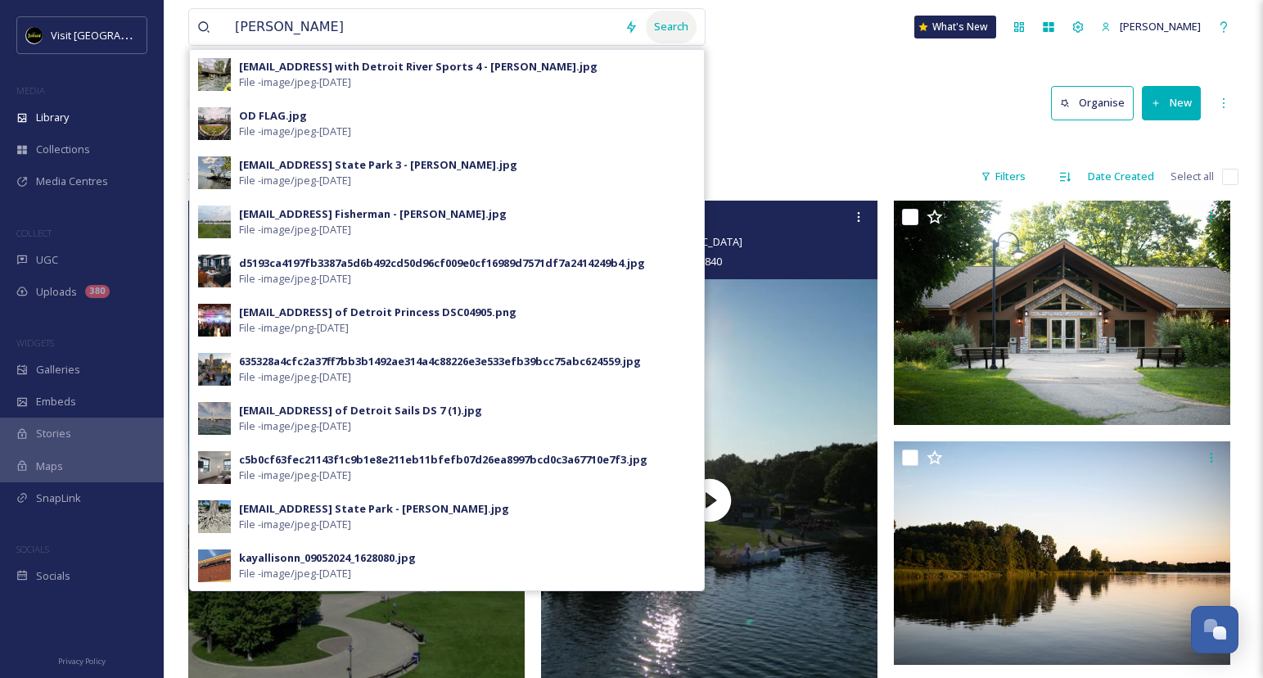
drag, startPoint x: 377, startPoint y: 19, endPoint x: 685, endPoint y: 34, distance: 308.3
click at [685, 34] on div "Search" at bounding box center [671, 27] width 51 height 32
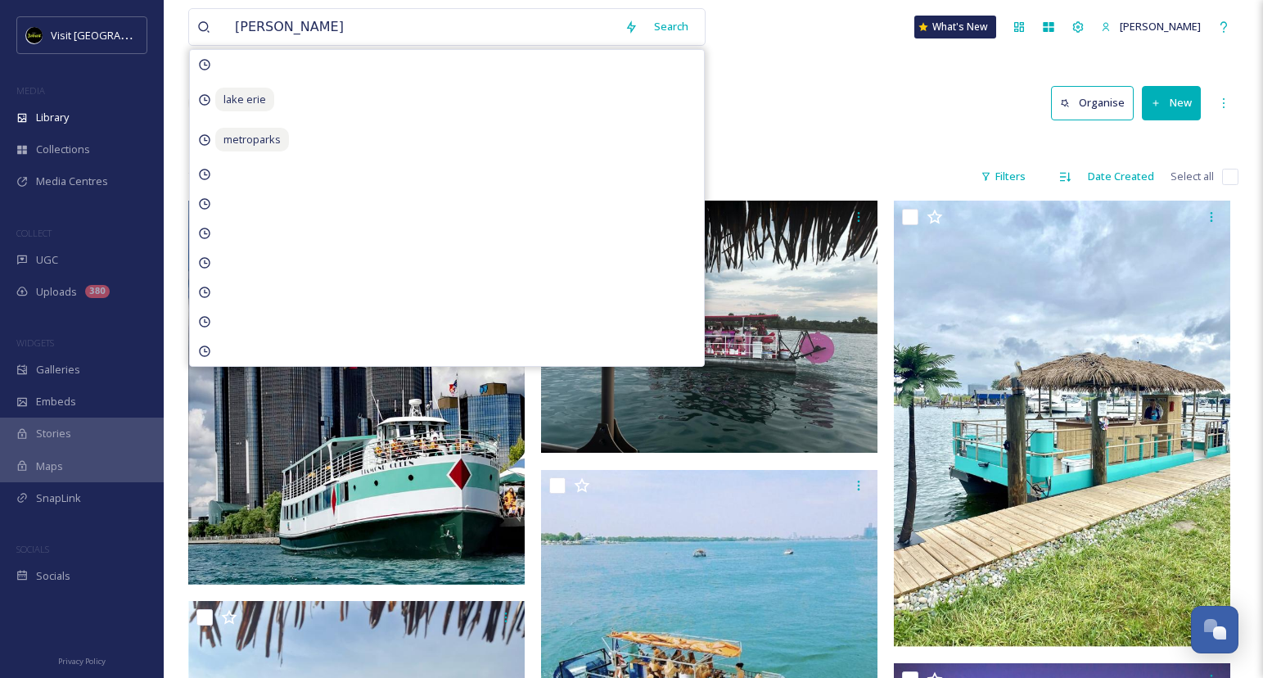
click at [852, 45] on div "[PERSON_NAME] Search lake erie metroparks What's New [PERSON_NAME]" at bounding box center [713, 27] width 1051 height 54
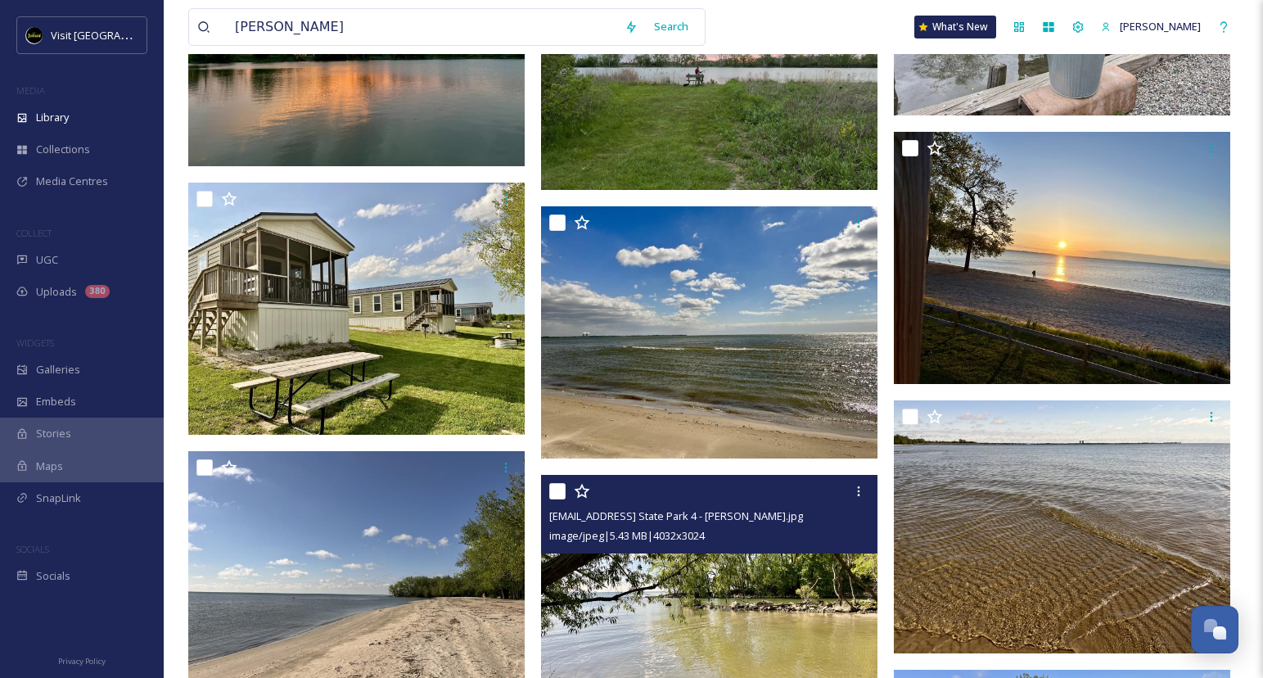
scroll to position [3639, 0]
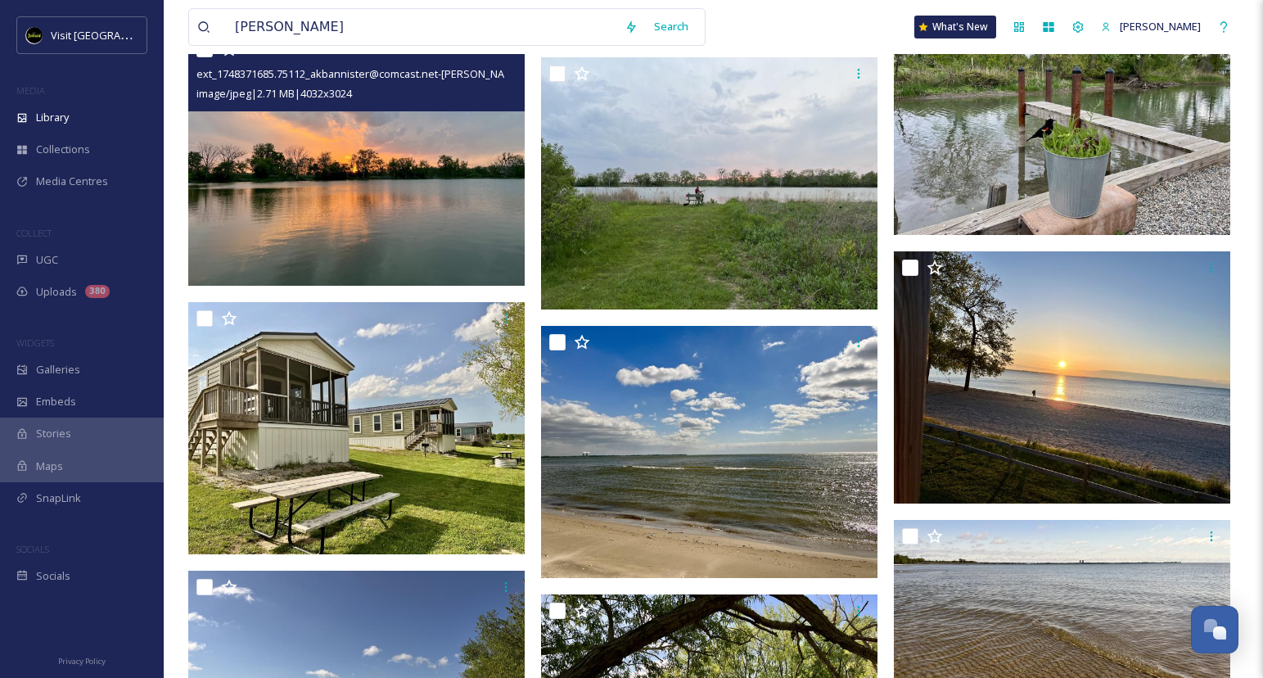
click at [397, 126] on img at bounding box center [356, 159] width 337 height 252
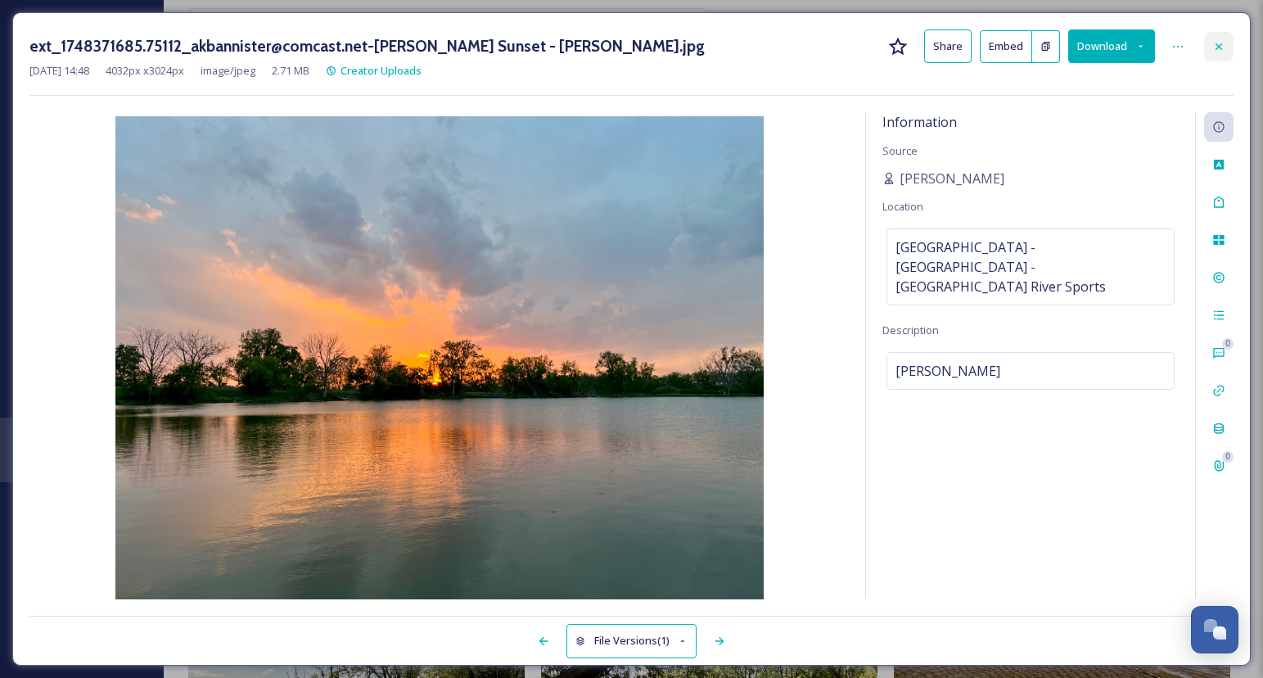
click at [1218, 52] on icon at bounding box center [1219, 46] width 13 height 13
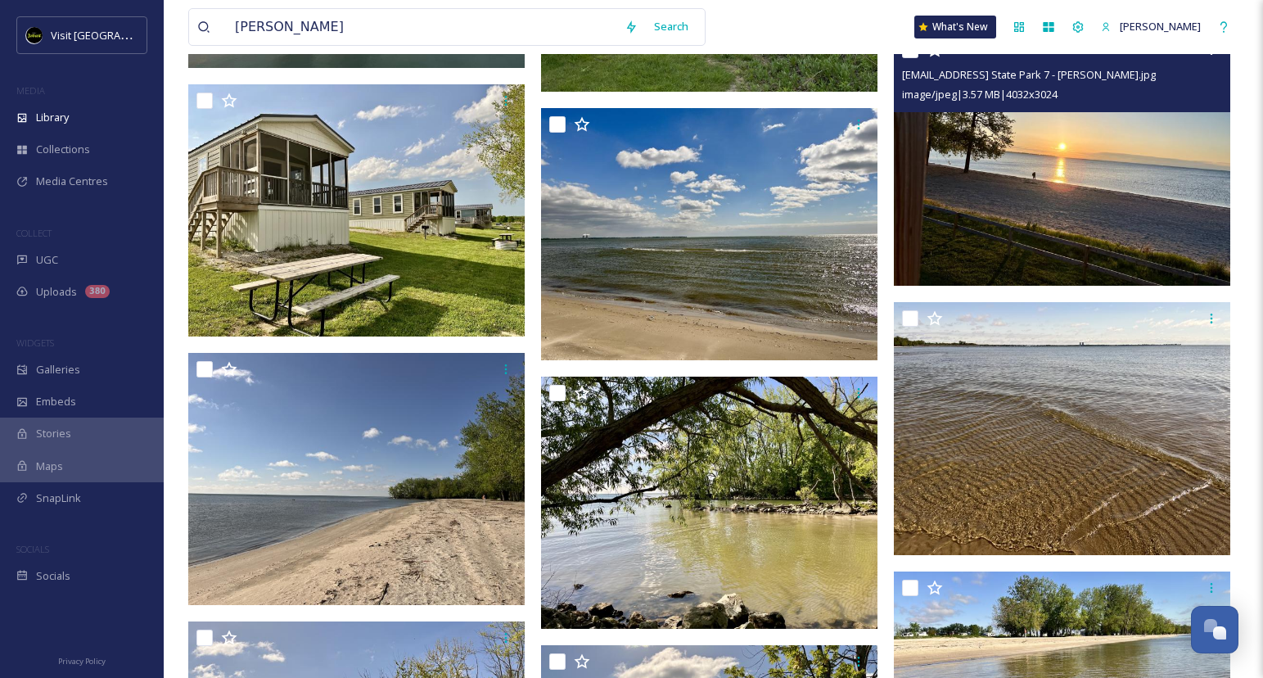
scroll to position [3861, 0]
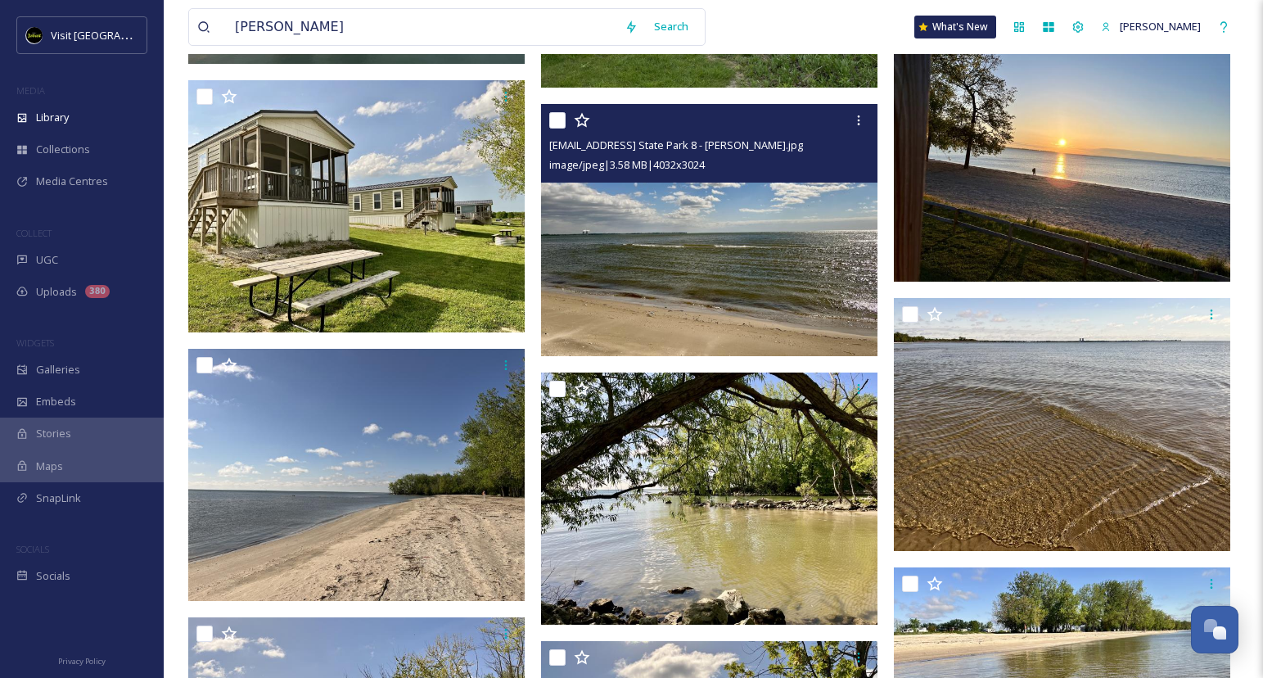
click at [768, 250] on img at bounding box center [709, 230] width 337 height 252
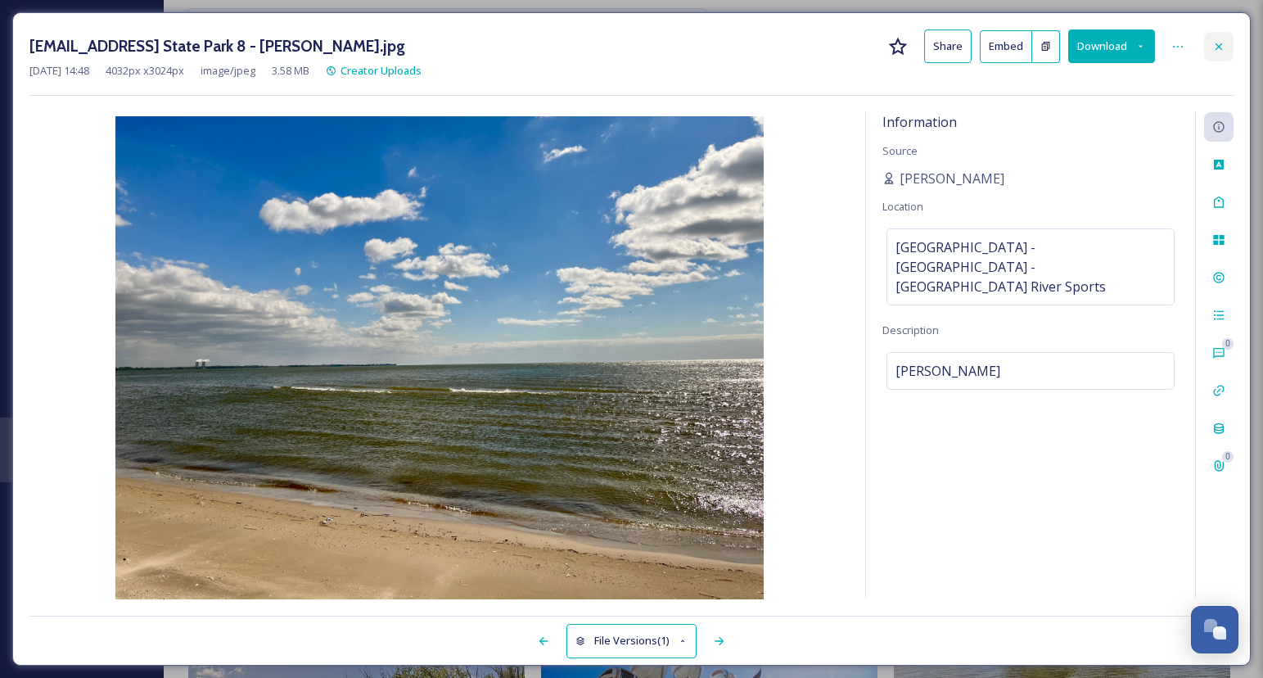
click at [1216, 40] on icon at bounding box center [1219, 46] width 13 height 13
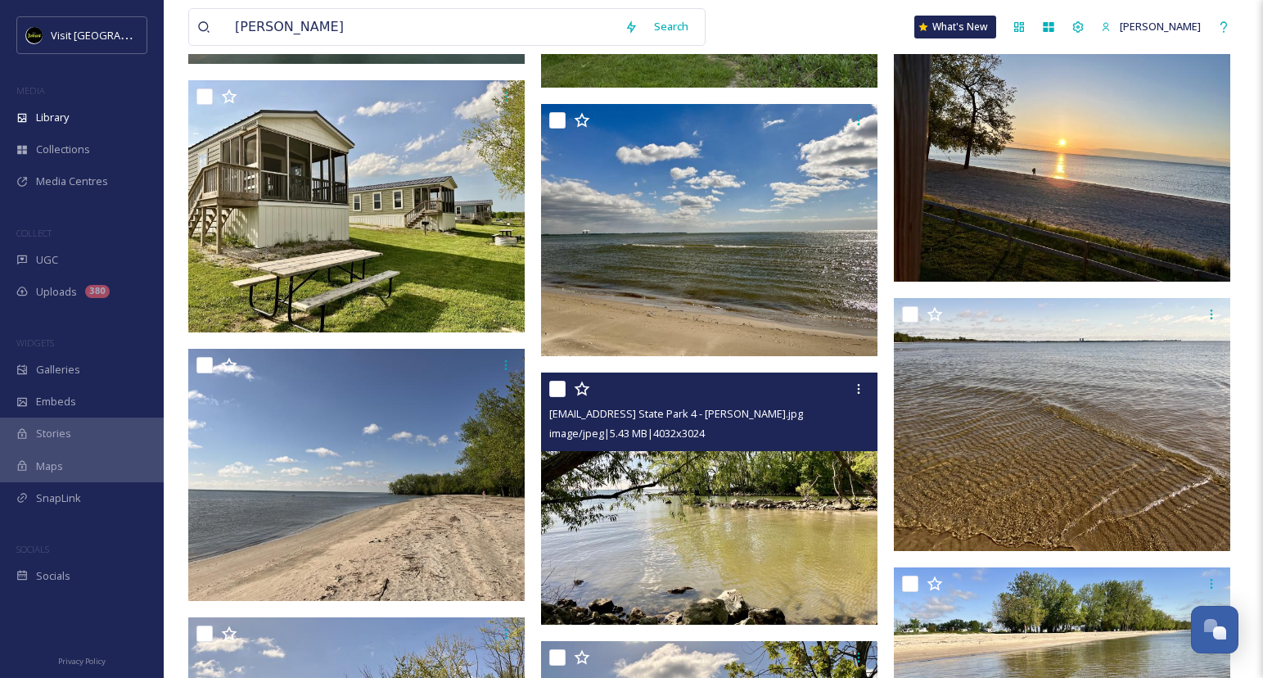
scroll to position [4114, 0]
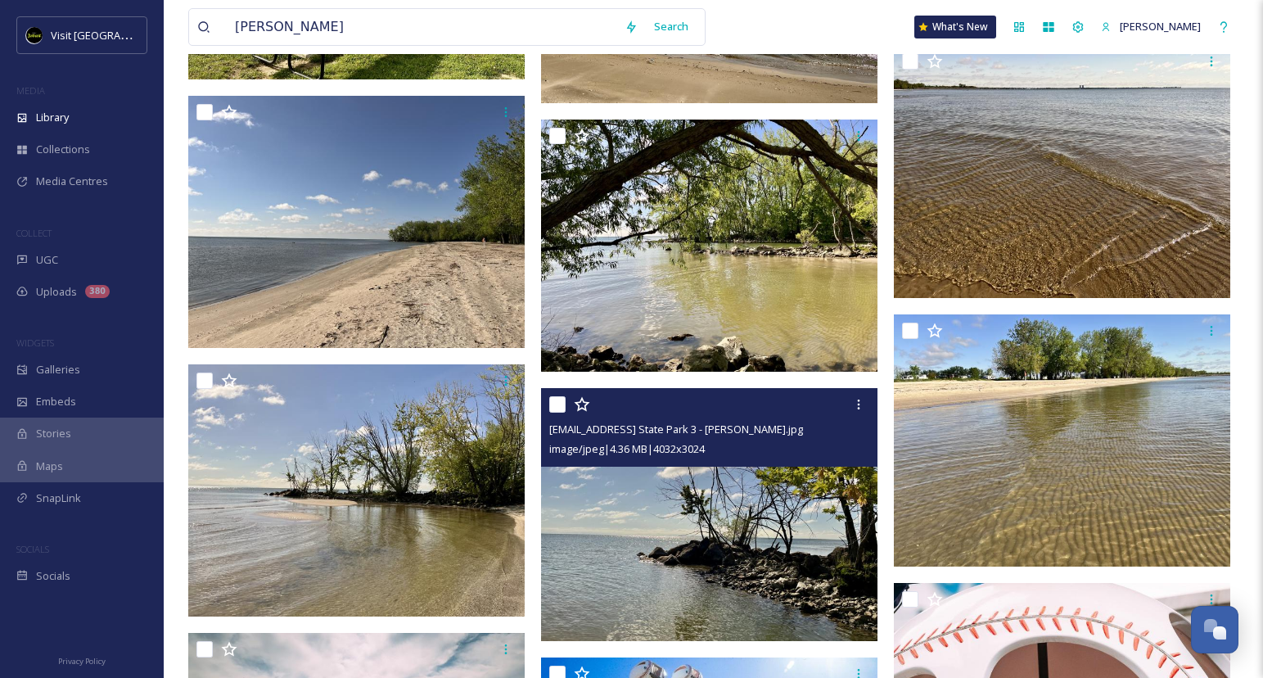
click at [729, 496] on img at bounding box center [709, 514] width 337 height 252
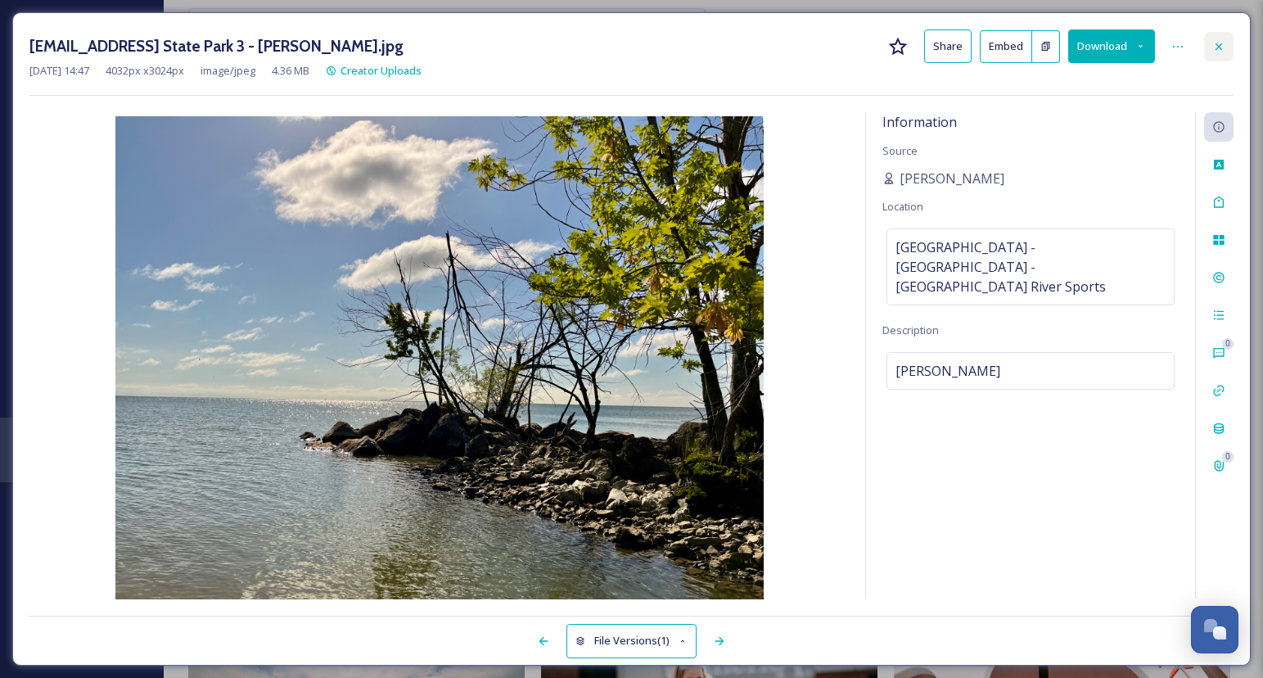
click at [1215, 38] on div at bounding box center [1218, 46] width 29 height 29
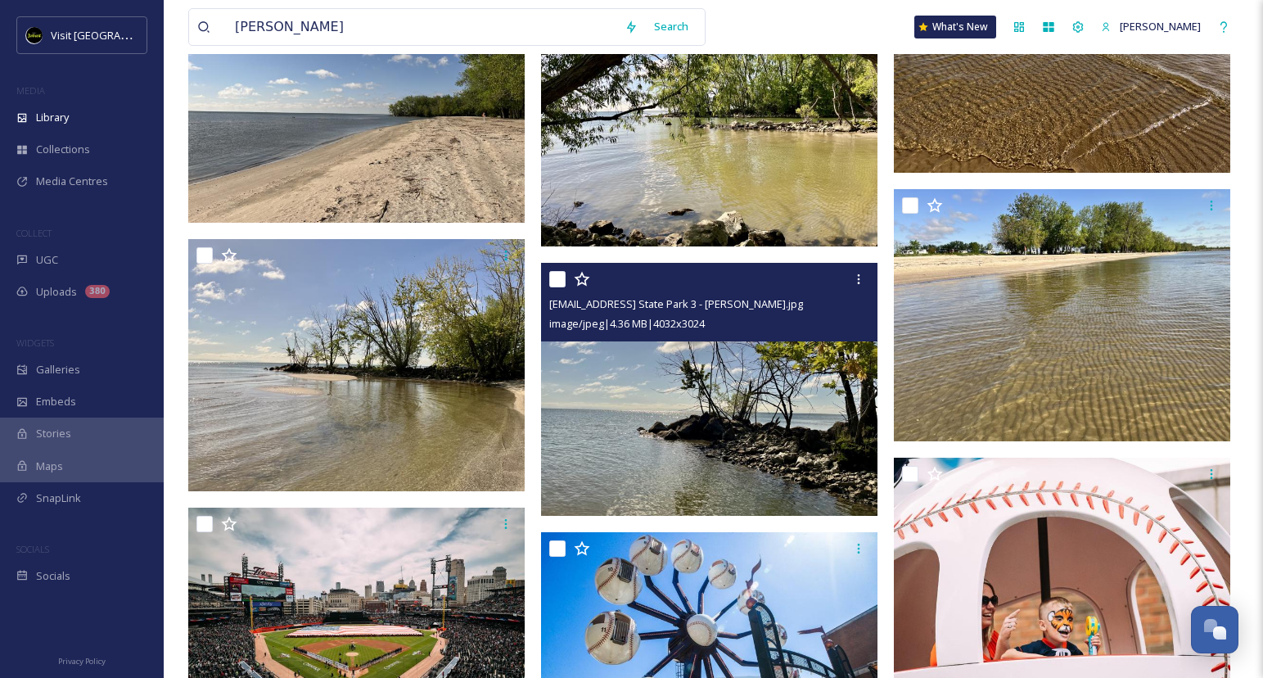
scroll to position [4107, 0]
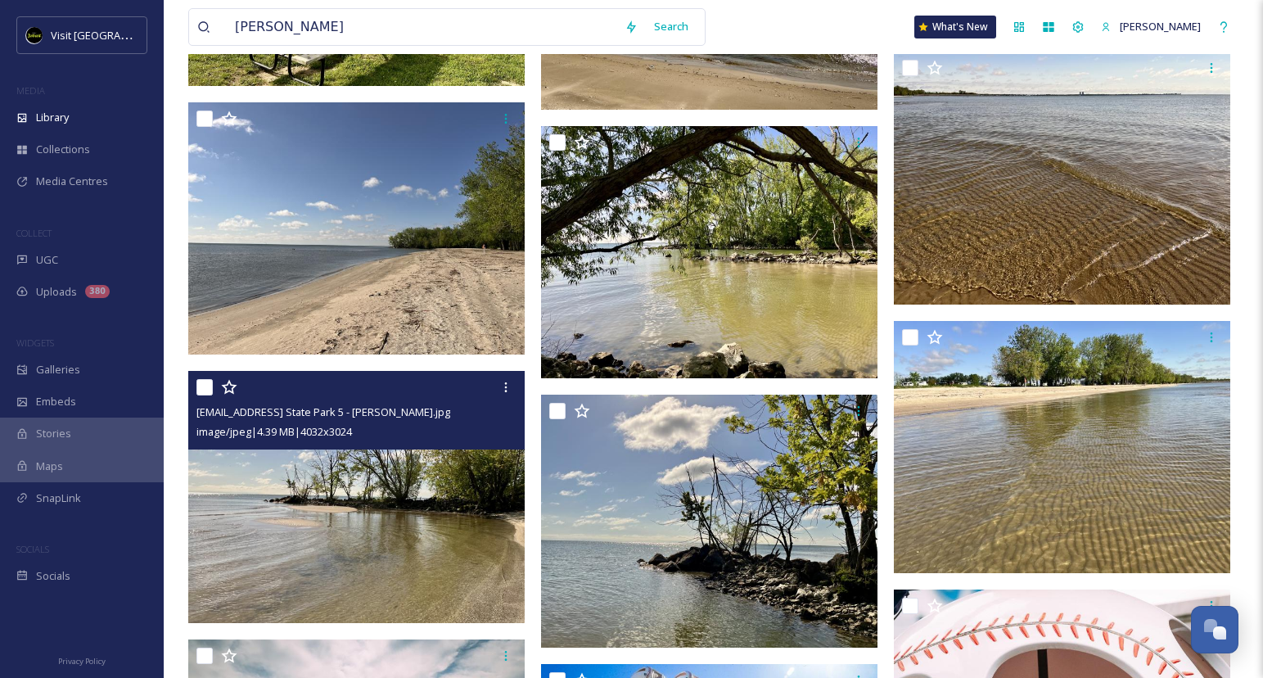
click at [445, 613] on img at bounding box center [356, 497] width 337 height 252
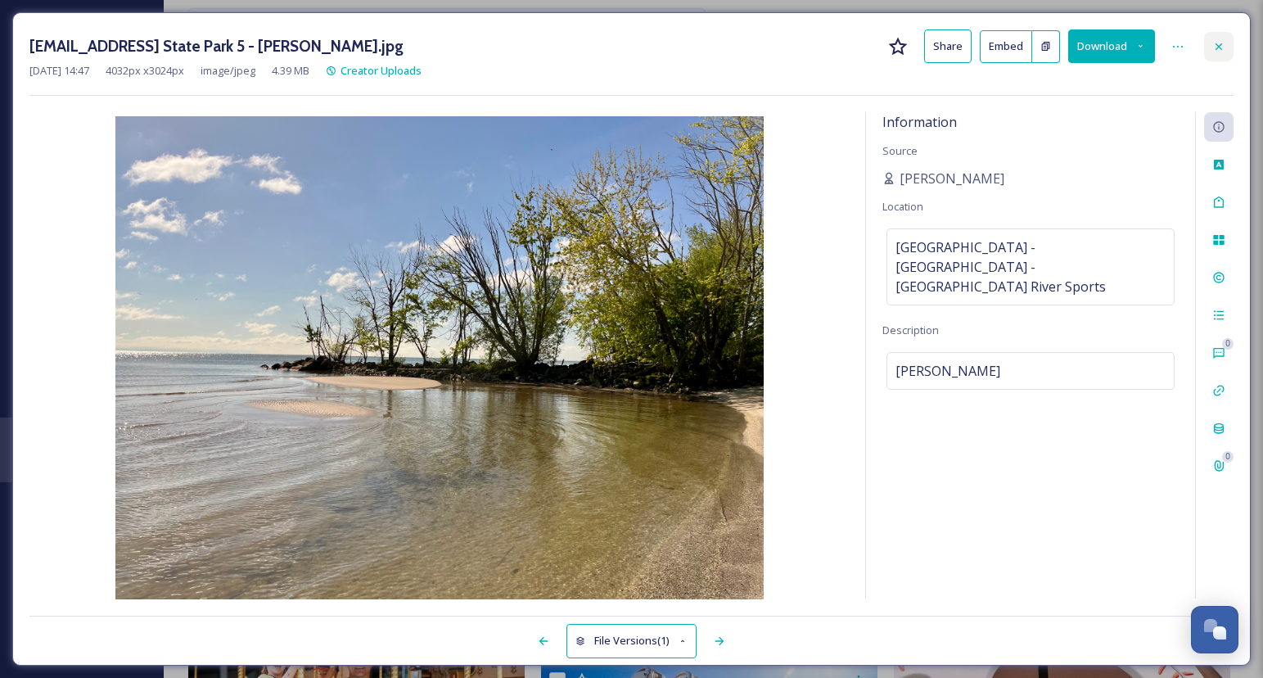
click at [1226, 44] on div at bounding box center [1218, 46] width 29 height 29
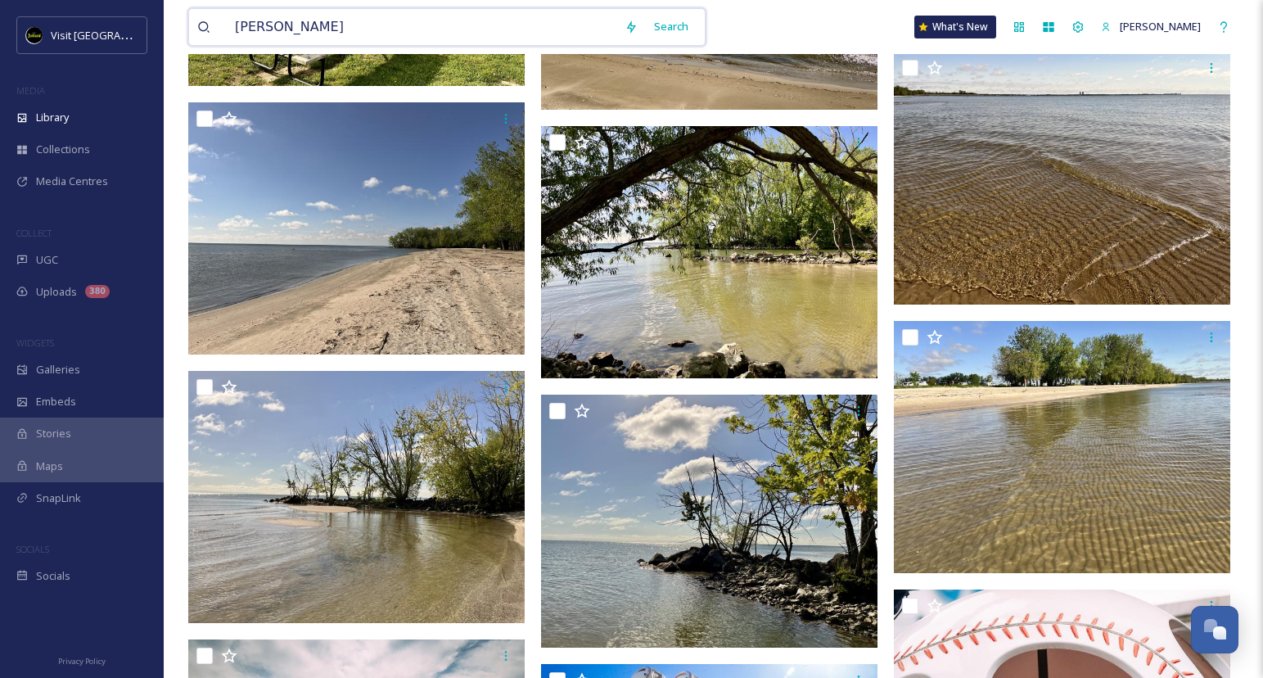
drag, startPoint x: 325, startPoint y: 34, endPoint x: 199, endPoint y: 36, distance: 126.1
click at [199, 36] on div "[PERSON_NAME]" at bounding box center [406, 27] width 419 height 36
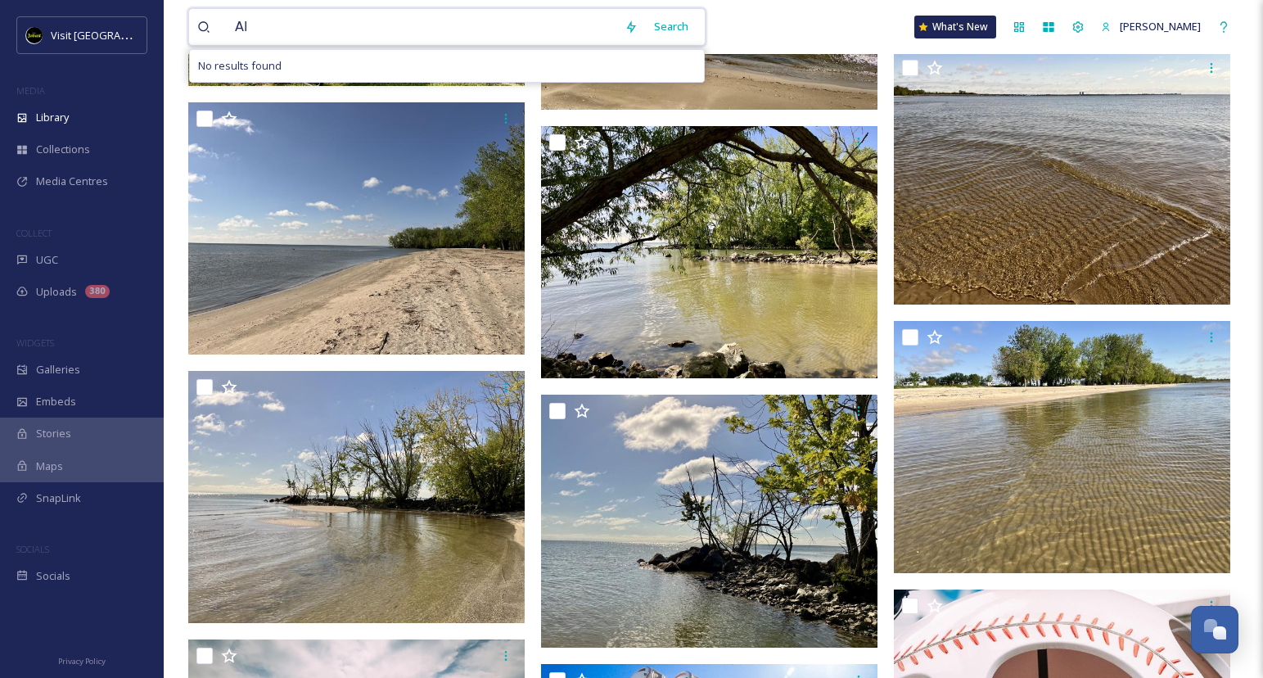
type input "A"
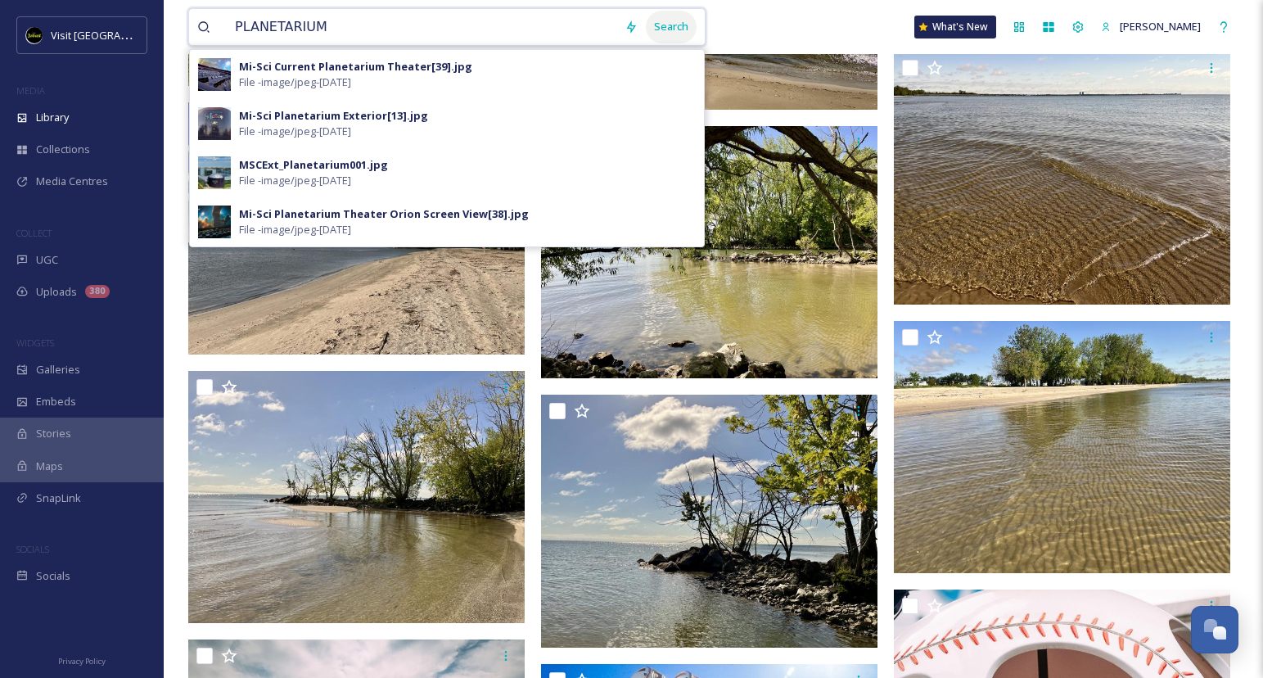
type input "PLANETARIUM"
click at [667, 26] on div "Search" at bounding box center [671, 27] width 51 height 32
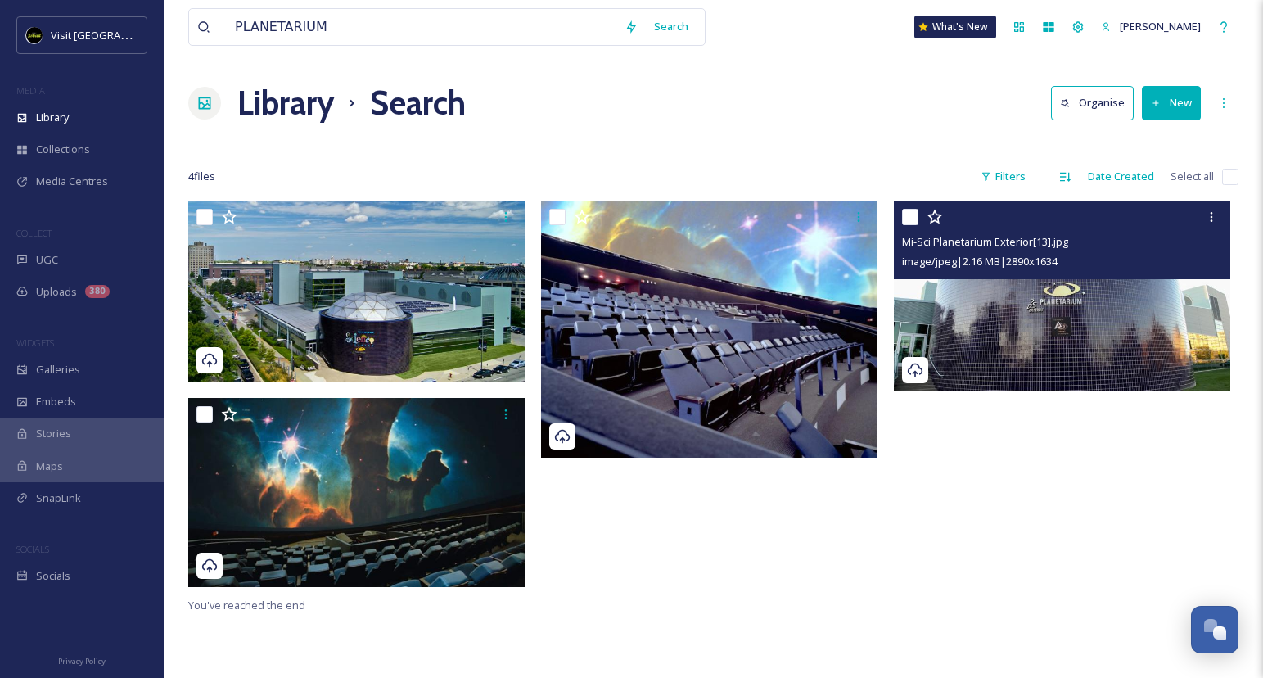
click at [1011, 342] on img at bounding box center [1062, 296] width 337 height 191
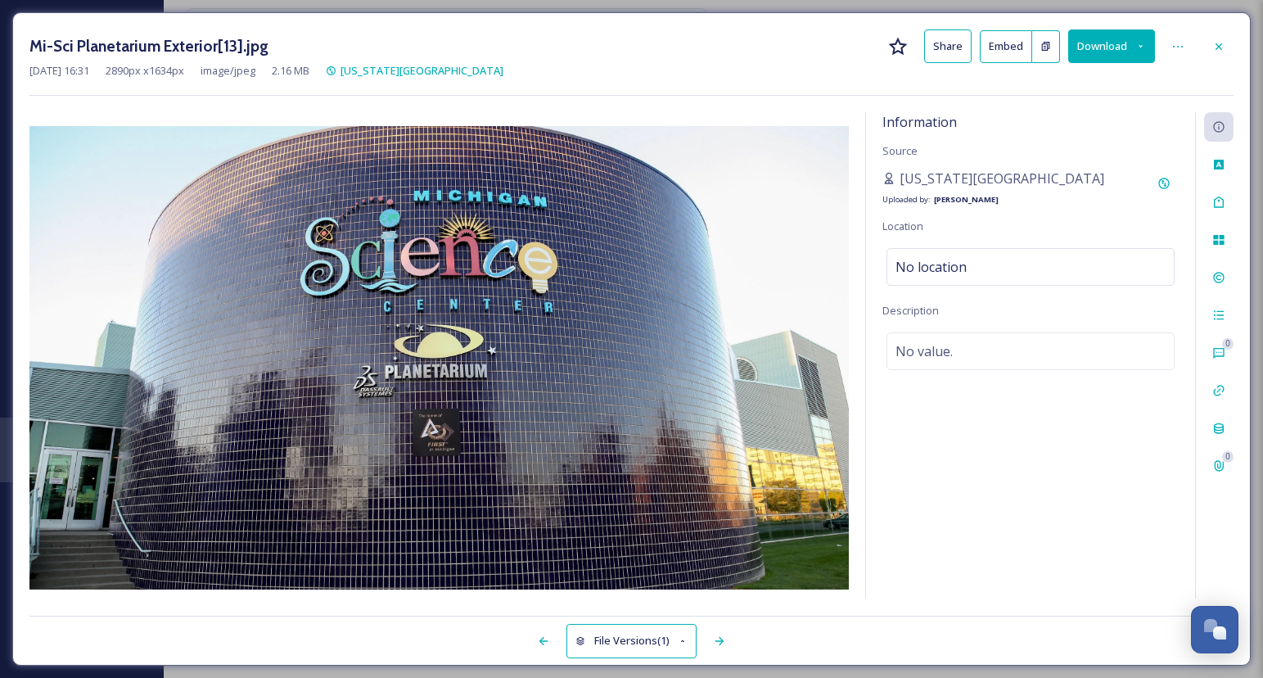
click at [1127, 50] on button "Download" at bounding box center [1112, 46] width 87 height 34
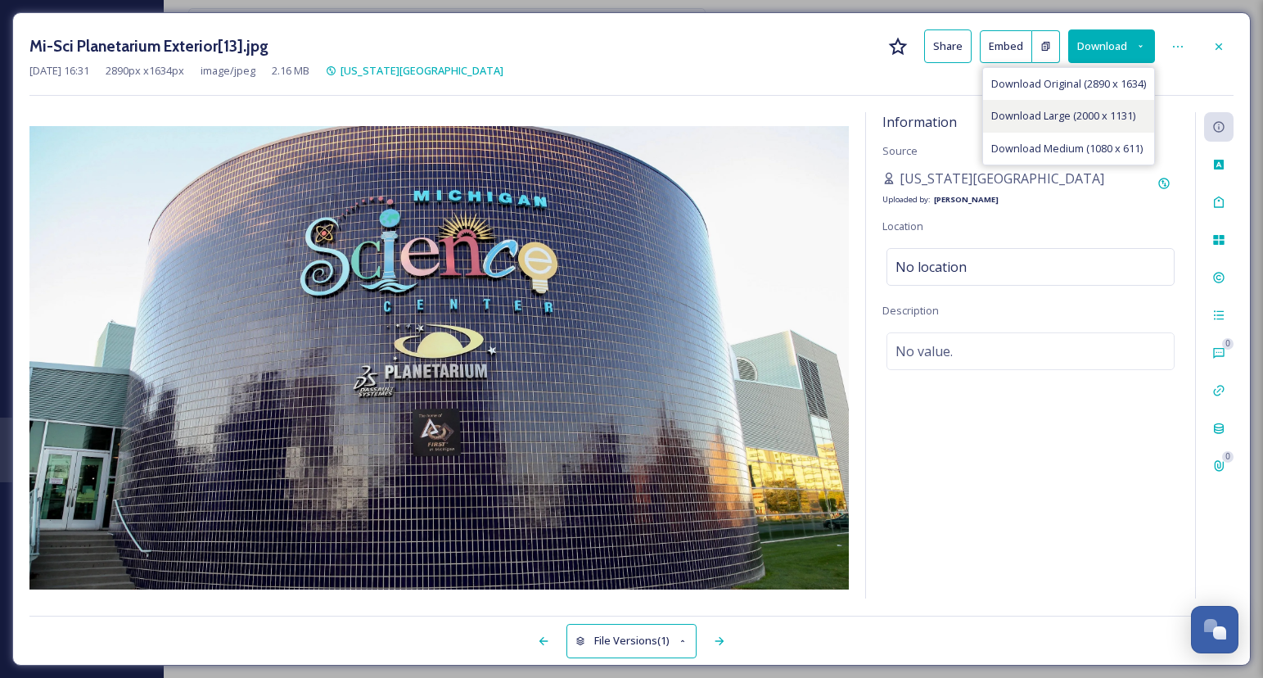
click at [1105, 115] on span "Download Large (2000 x 1131)" at bounding box center [1064, 116] width 144 height 16
